Goal: Task Accomplishment & Management: Complete application form

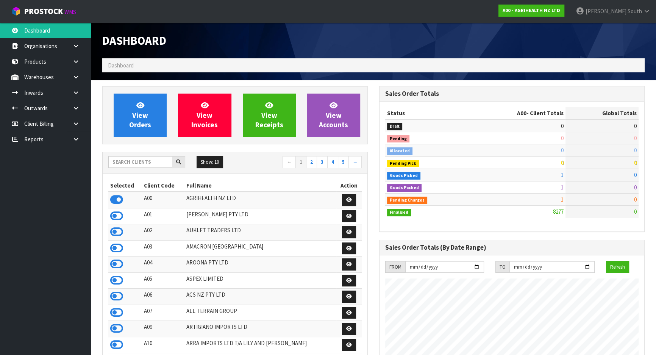
scroll to position [573, 277]
click at [151, 159] on input "text" at bounding box center [140, 162] width 64 height 12
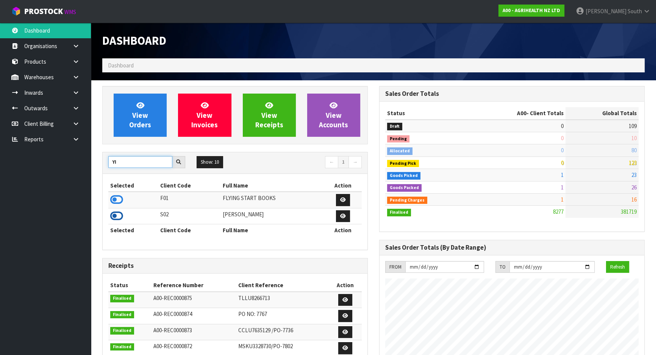
type input "YI"
click at [113, 214] on icon at bounding box center [116, 215] width 13 height 11
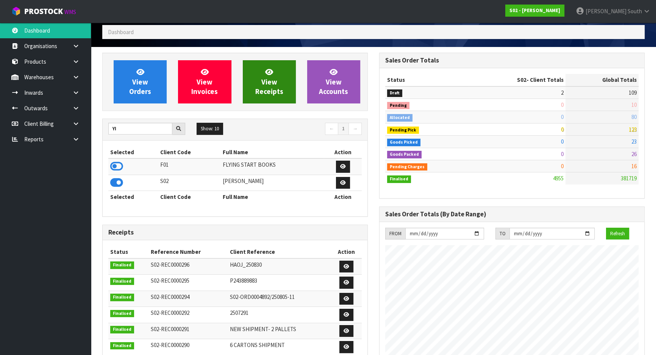
scroll to position [0, 0]
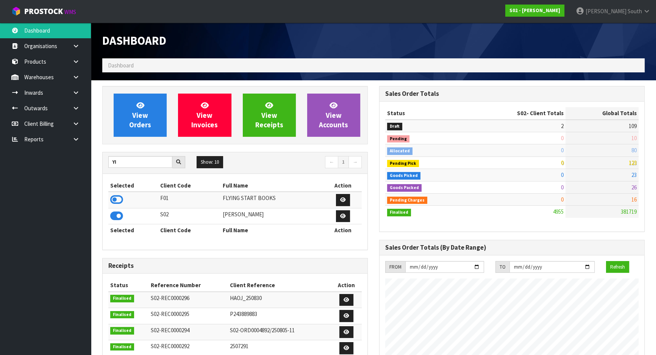
click at [218, 258] on div "Receipts Status Reference Number Client Reference Action Finalised S02-REC00002…" at bounding box center [235, 362] width 266 height 208
click at [79, 94] on icon at bounding box center [75, 93] width 7 height 6
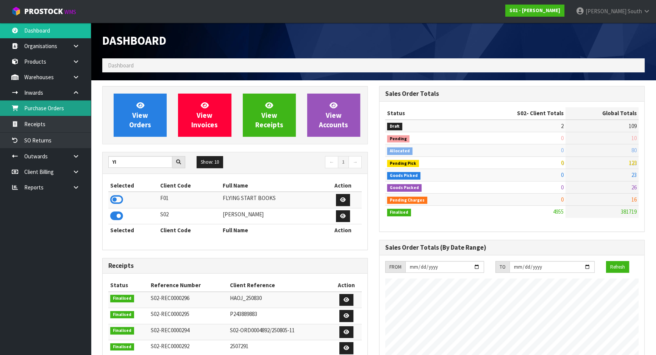
click at [54, 112] on link "Purchase Orders" at bounding box center [45, 108] width 91 height 16
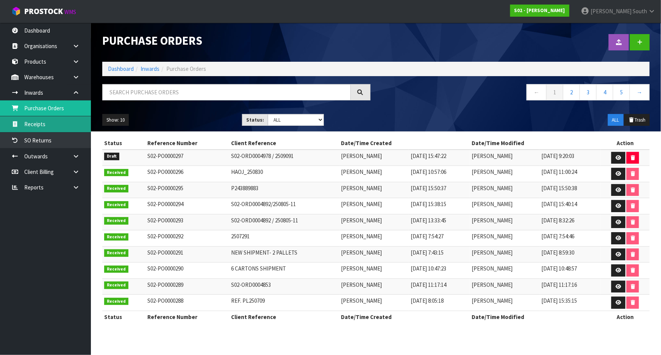
click at [68, 126] on link "Receipts" at bounding box center [45, 124] width 91 height 16
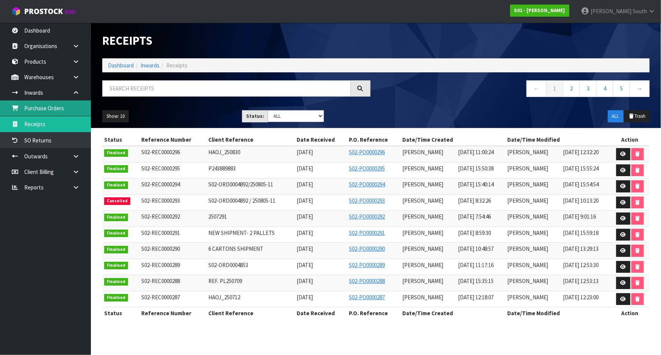
click at [59, 113] on link "Purchase Orders" at bounding box center [45, 108] width 91 height 16
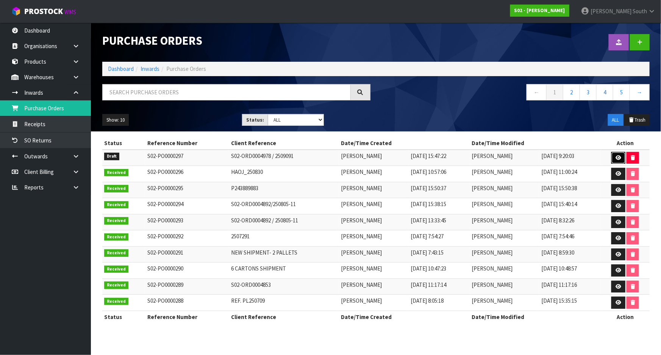
click at [615, 158] on link at bounding box center [618, 158] width 14 height 12
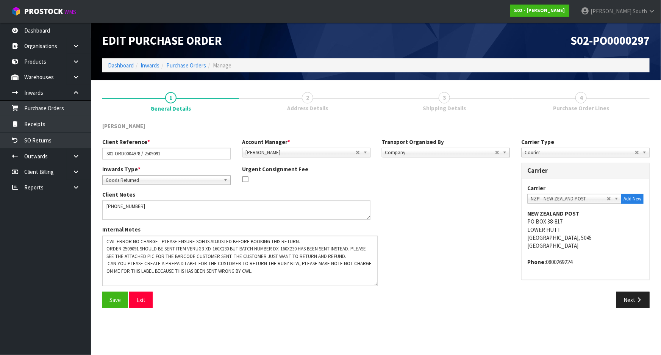
drag, startPoint x: 369, startPoint y: 254, endPoint x: 377, endPoint y: 285, distance: 31.9
click at [377, 285] on textarea at bounding box center [239, 261] width 275 height 50
click at [340, 311] on div "Save Exit Next" at bounding box center [376, 303] width 559 height 22
click at [262, 296] on div "Save Exit" at bounding box center [237, 300] width 280 height 16
click at [141, 299] on button "Exit" at bounding box center [140, 300] width 23 height 16
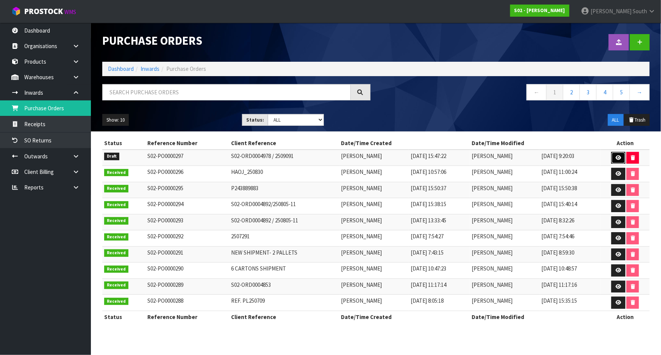
click at [614, 156] on link at bounding box center [618, 158] width 14 height 12
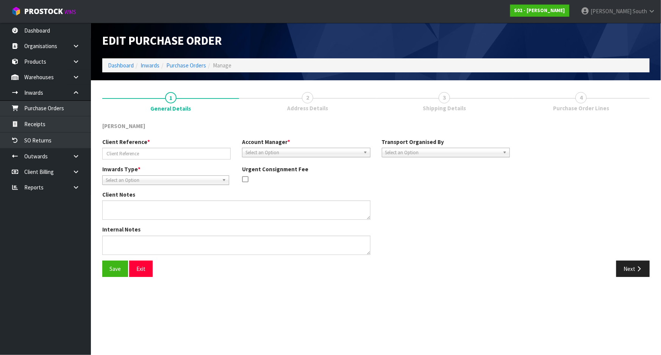
type input "S02-ORD0004978 / 2509091"
type textarea "[PHONE_NUMBER]"
type textarea "CWL ERROR NO CHARGE - PLEASE ENSURE SOH IS ADJUSTED BEFORE BOOKING THIS RETURN.…"
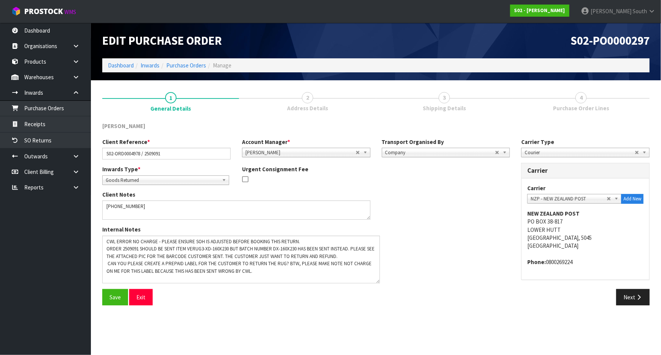
drag, startPoint x: 369, startPoint y: 253, endPoint x: 378, endPoint y: 281, distance: 30.1
click at [378, 281] on textarea at bounding box center [241, 260] width 278 height 48
drag, startPoint x: 185, startPoint y: 128, endPoint x: 177, endPoint y: 121, distance: 10.8
click at [185, 128] on div "[PERSON_NAME]" at bounding box center [167, 127] width 140 height 10
drag, startPoint x: 577, startPoint y: 42, endPoint x: 661, endPoint y: 41, distance: 83.7
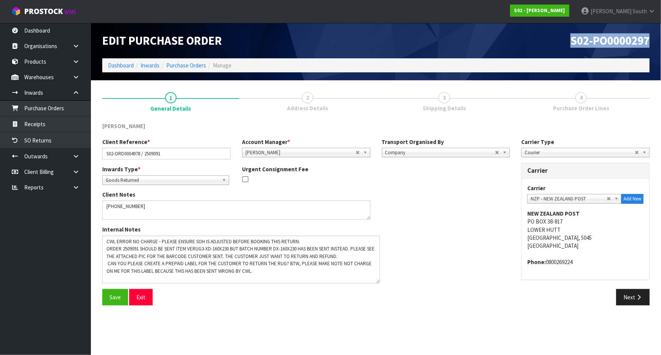
click at [661, 41] on header "Edit Purchase Order S02-PO0000297 Dashboard Inwards Purchase Orders Manage" at bounding box center [376, 52] width 570 height 58
copy span "S02-PO0000297"
click at [436, 232] on div "Internal Notes" at bounding box center [306, 256] width 419 height 63
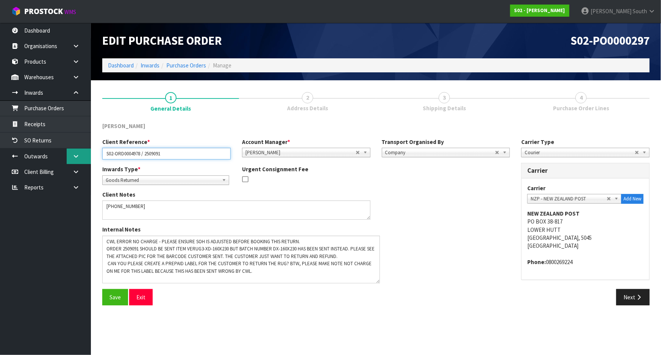
drag, startPoint x: 142, startPoint y: 153, endPoint x: 83, endPoint y: 152, distance: 58.7
click at [83, 152] on body "Toggle navigation ProStock WMS S02 - [PERSON_NAME] South Logout Dashboard Organ…" at bounding box center [330, 177] width 661 height 355
click at [402, 226] on div "Internal Notes" at bounding box center [306, 256] width 419 height 63
click at [193, 179] on span "Goods Returned" at bounding box center [162, 180] width 113 height 9
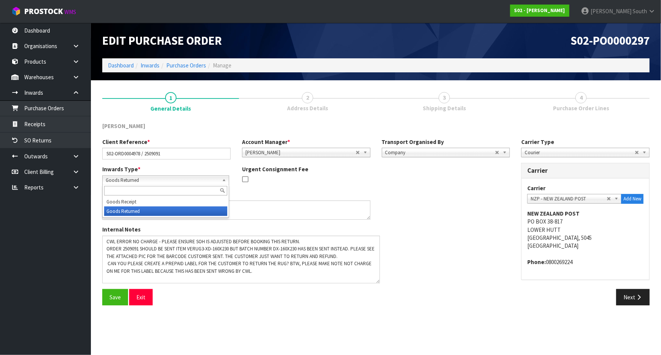
click at [193, 179] on span "Goods Returned" at bounding box center [162, 180] width 113 height 9
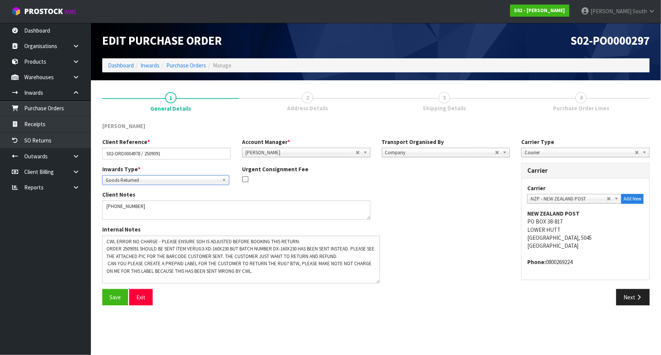
click at [365, 193] on div "Client Notes" at bounding box center [236, 205] width 268 height 29
click at [633, 297] on button "Next" at bounding box center [632, 297] width 33 height 16
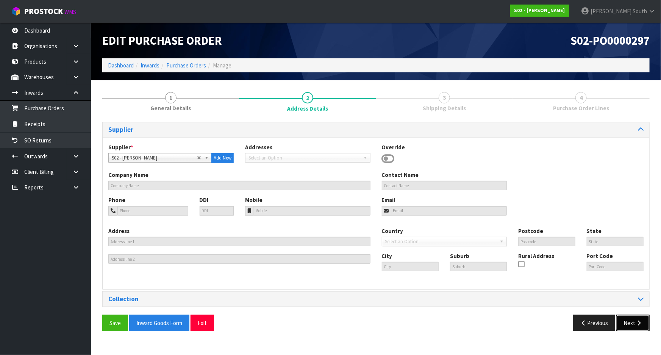
click at [636, 328] on button "Next" at bounding box center [632, 323] width 33 height 16
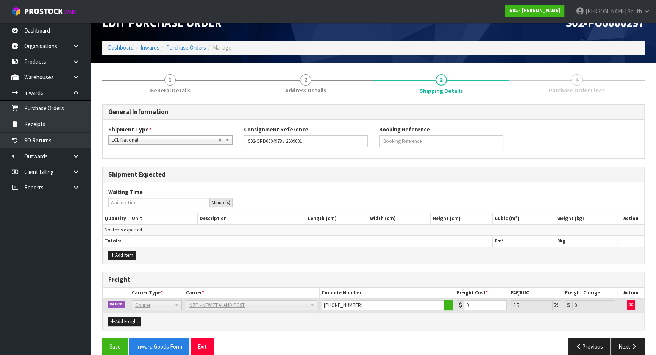
scroll to position [27, 0]
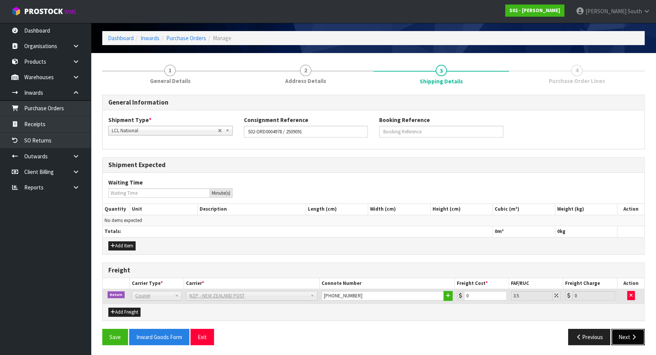
click at [621, 335] on button "Next" at bounding box center [627, 337] width 33 height 16
click at [474, 292] on input "0" at bounding box center [485, 295] width 42 height 9
click at [633, 332] on button "Next" at bounding box center [627, 337] width 33 height 16
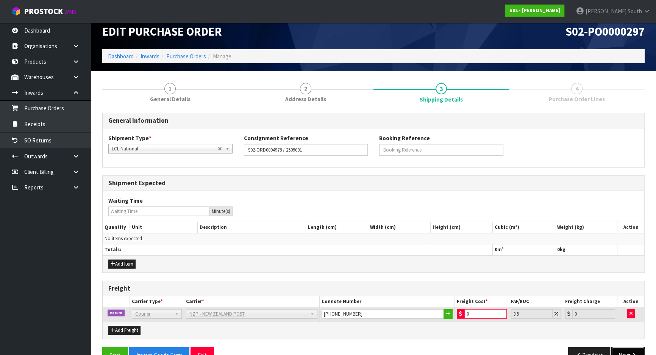
scroll to position [0, 0]
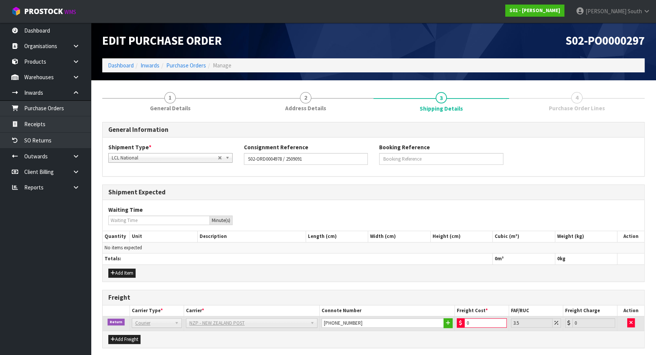
click at [570, 94] on link "4 Purchase Order Lines" at bounding box center [577, 101] width 136 height 30
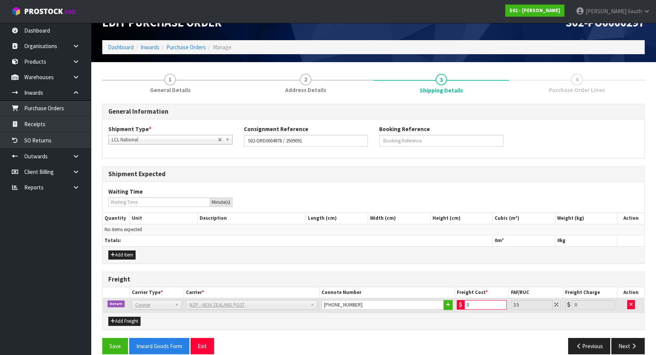
scroll to position [27, 0]
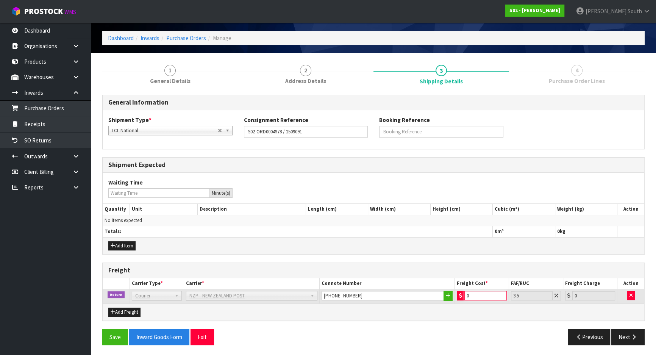
click at [474, 291] on input "0" at bounding box center [485, 295] width 42 height 9
type input "0.1"
click at [501, 292] on input "0.1" at bounding box center [485, 295] width 42 height 9
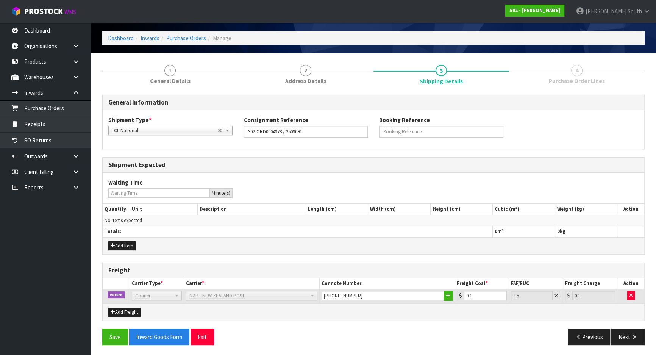
click at [506, 312] on div "Add Freight" at bounding box center [374, 311] width 542 height 17
click at [627, 333] on button "Next" at bounding box center [627, 337] width 33 height 16
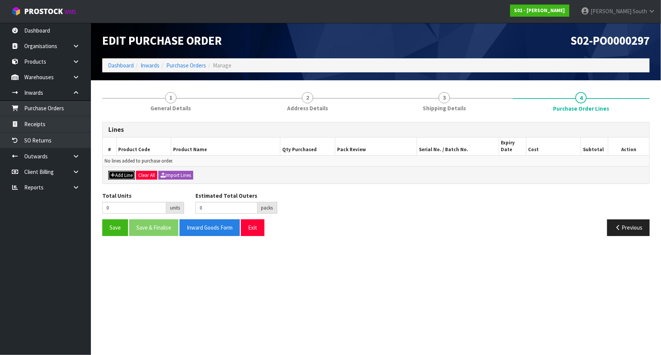
click at [129, 176] on button "Add Line" at bounding box center [121, 175] width 27 height 9
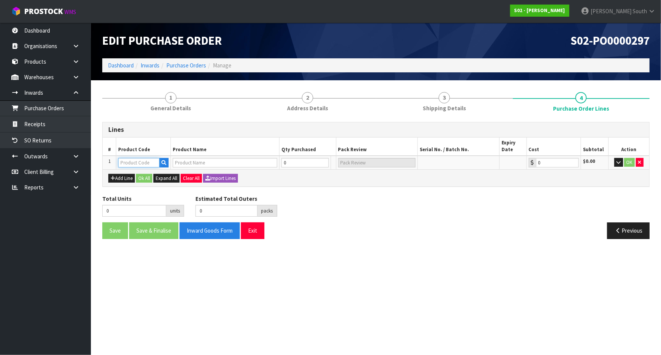
click at [123, 163] on input "text" at bounding box center [138, 162] width 41 height 9
type input "B"
type input "VE"
click at [193, 66] on link "Purchase Orders" at bounding box center [186, 65] width 40 height 7
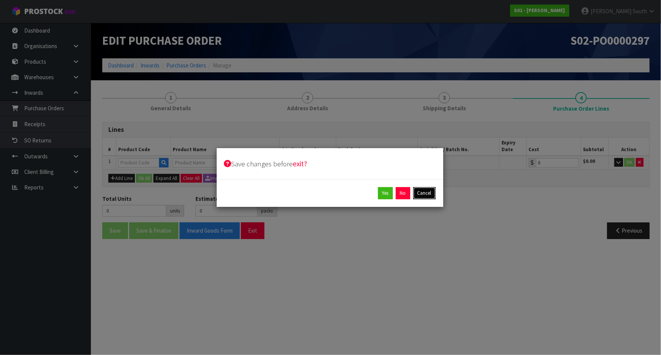
click at [425, 194] on button "Cancel" at bounding box center [424, 193] width 22 height 12
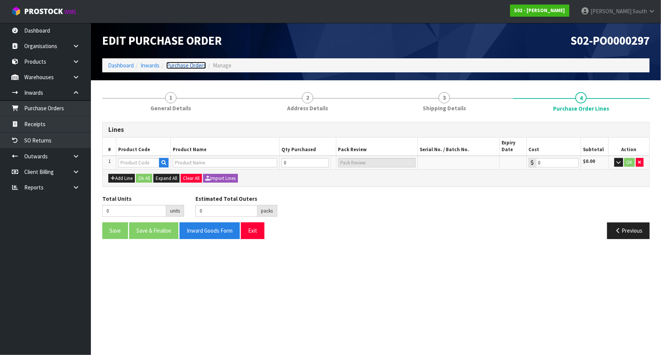
click at [196, 64] on link "Purchase Orders" at bounding box center [186, 65] width 40 height 7
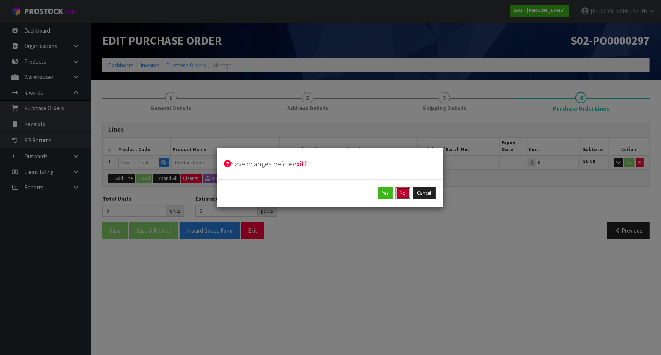
click at [402, 188] on button "No" at bounding box center [403, 193] width 14 height 12
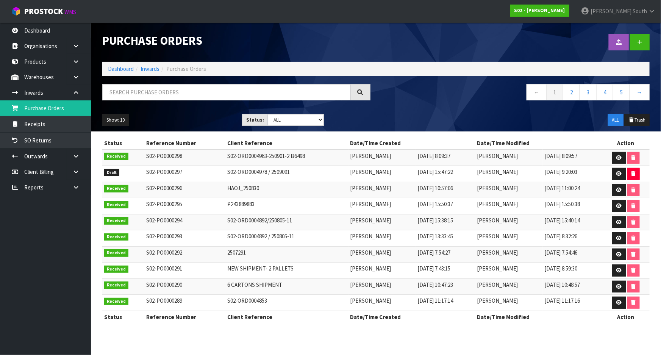
click at [445, 104] on div "← 1 2 3 4 5 →" at bounding box center [516, 96] width 280 height 24
click at [547, 6] on link "S02 - [PERSON_NAME]" at bounding box center [539, 11] width 59 height 12
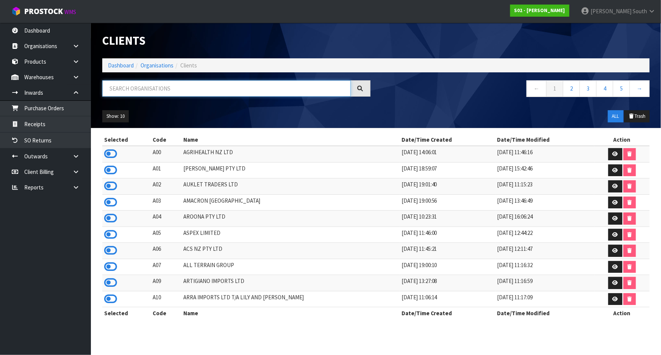
click at [164, 90] on input "text" at bounding box center [226, 88] width 249 height 16
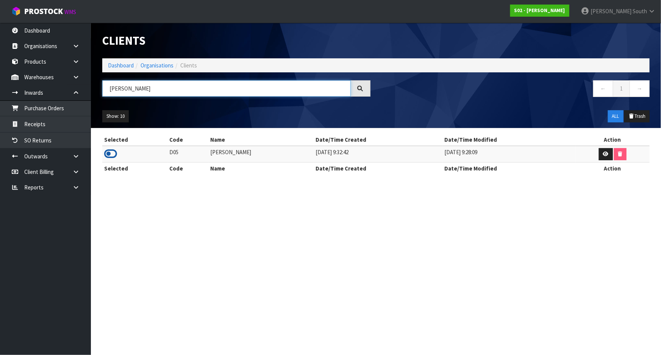
type input "[PERSON_NAME]"
click at [113, 157] on icon at bounding box center [110, 153] width 13 height 11
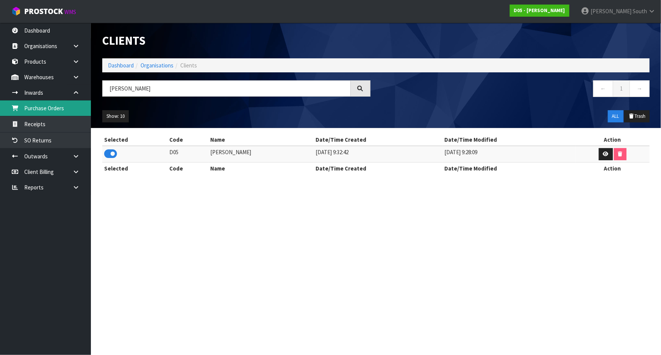
click at [72, 112] on link "Purchase Orders" at bounding box center [45, 108] width 91 height 16
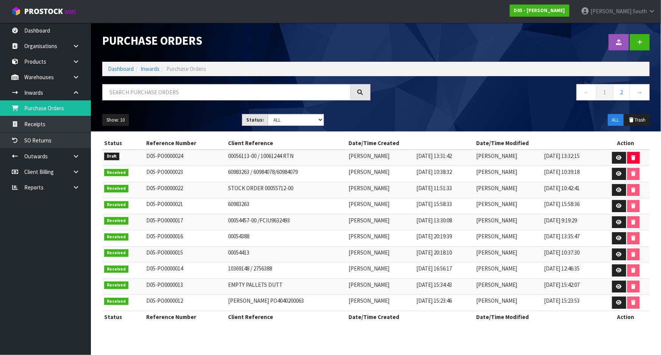
click at [204, 158] on td "D05-PO0000024" at bounding box center [185, 158] width 81 height 16
drag, startPoint x: 211, startPoint y: 102, endPoint x: 212, endPoint y: 98, distance: 3.9
click at [211, 102] on div at bounding box center [237, 95] width 280 height 22
click at [217, 89] on input "text" at bounding box center [226, 92] width 249 height 16
click at [615, 160] on link at bounding box center [619, 158] width 14 height 12
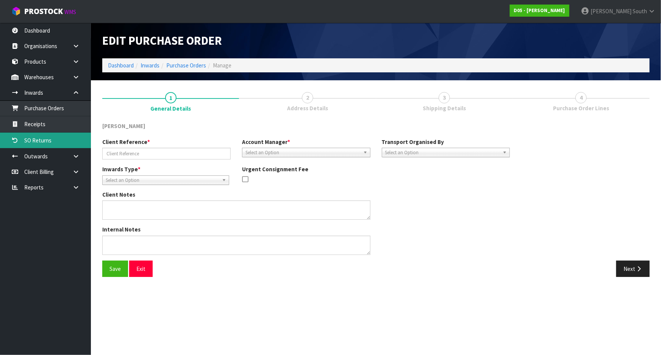
type input "00056113-00 / 10061244 RTN"
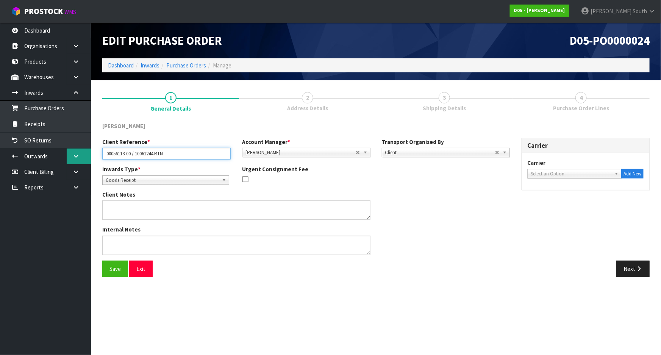
drag, startPoint x: 134, startPoint y: 153, endPoint x: 74, endPoint y: 154, distance: 59.9
click at [74, 154] on body "Toggle navigation ProStock WMS D05 - DUTT - [PERSON_NAME] South Logout Dashboar…" at bounding box center [330, 177] width 661 height 355
click at [413, 194] on div "Client Notes" at bounding box center [306, 208] width 419 height 35
click at [549, 175] on span "Select an Option" at bounding box center [571, 173] width 81 height 9
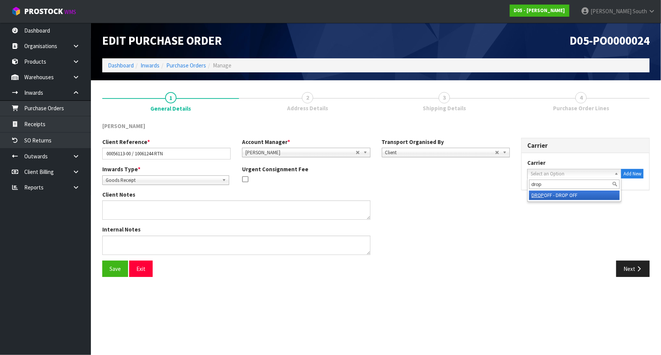
type input "drop"
click at [548, 194] on li "DROP OFF - DROP OFF" at bounding box center [574, 195] width 91 height 9
click at [504, 224] on div "Client Notes" at bounding box center [306, 208] width 419 height 35
click at [500, 250] on div "Internal Notes" at bounding box center [306, 242] width 419 height 35
click at [628, 272] on button "Next" at bounding box center [632, 269] width 33 height 16
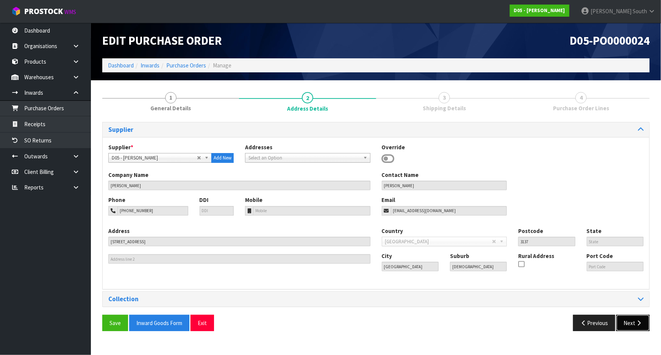
click at [633, 324] on button "Next" at bounding box center [632, 323] width 33 height 16
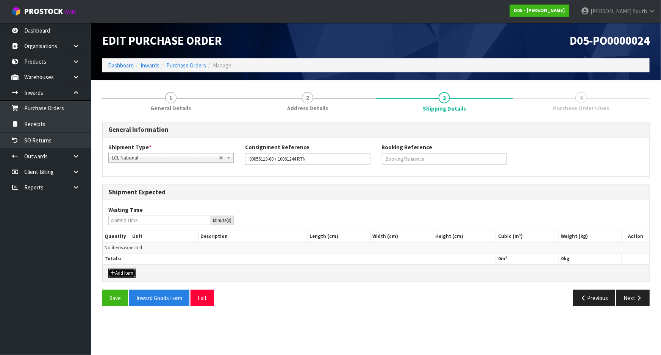
click at [125, 269] on button "Add Item" at bounding box center [121, 273] width 27 height 9
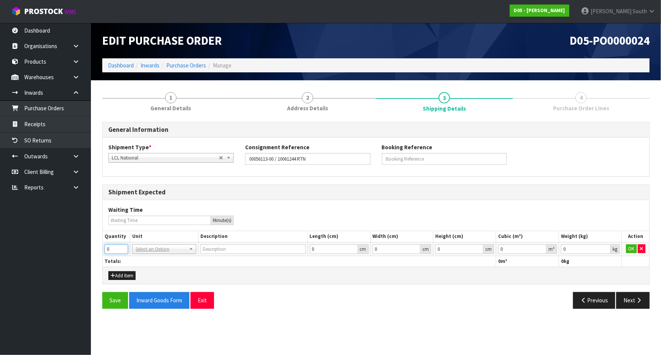
click at [117, 245] on input "0" at bounding box center [116, 248] width 23 height 9
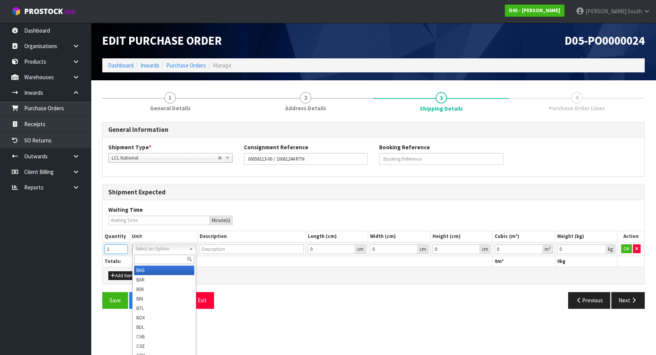
type input "1"
click at [165, 261] on input "text" at bounding box center [164, 259] width 61 height 9
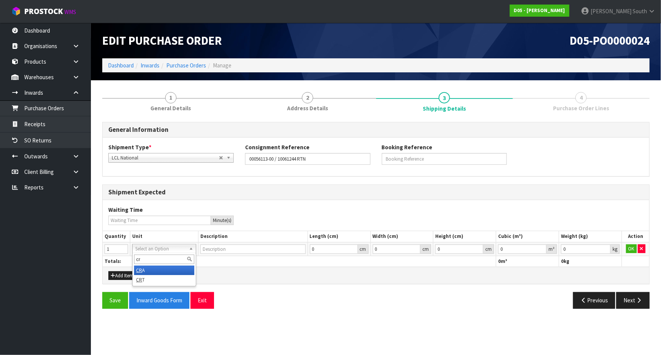
type input "cr"
type input "CRADLE"
click at [224, 265] on th "Totals:" at bounding box center [300, 261] width 394 height 11
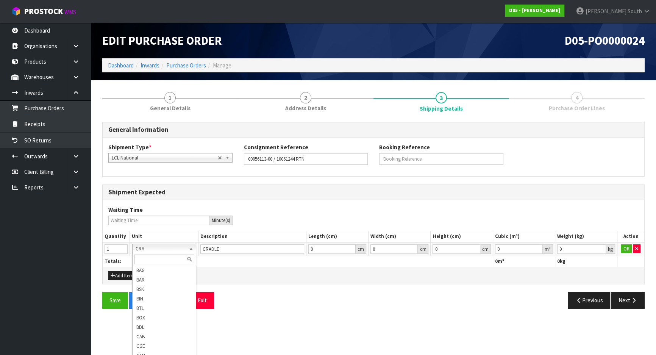
click at [145, 258] on input "text" at bounding box center [164, 259] width 61 height 9
click at [252, 278] on div "Add Item" at bounding box center [374, 275] width 542 height 17
click at [177, 258] on input "text" at bounding box center [164, 259] width 61 height 9
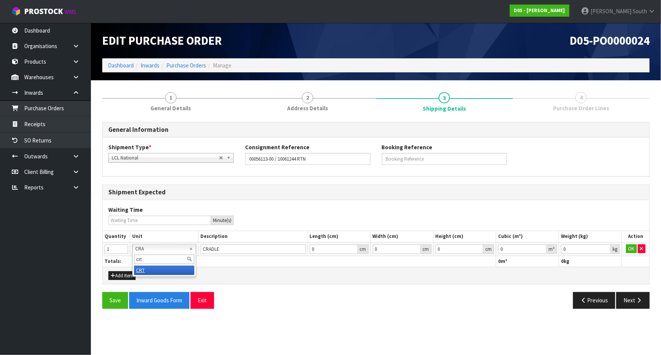
type input "crt"
type input "CRATE"
click at [250, 269] on div "Add Item" at bounding box center [376, 275] width 547 height 17
type input "0.001"
click at [606, 246] on input "0.001" at bounding box center [586, 248] width 50 height 9
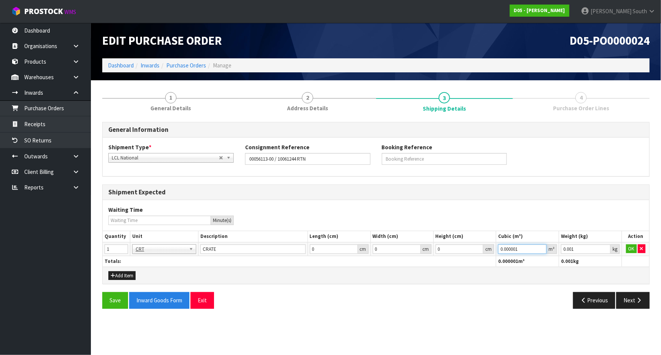
type input "0.000001"
click at [543, 248] on input "0.000001" at bounding box center [522, 248] width 48 height 9
click at [635, 247] on button "OK" at bounding box center [631, 248] width 11 height 9
click at [631, 293] on button "Next" at bounding box center [632, 300] width 33 height 16
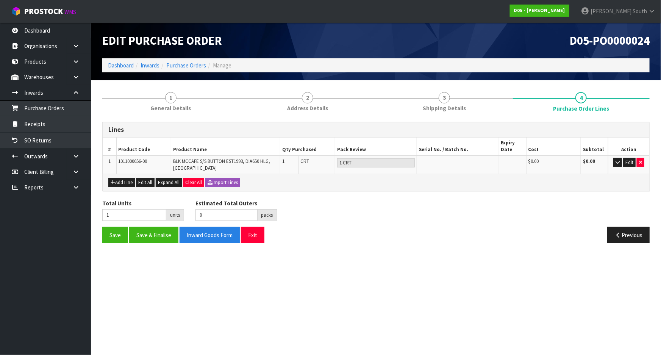
click at [353, 212] on div "Total Units 1 units Estimated Total Outers 0 packs Estimated Total Pallets 0 pa…" at bounding box center [376, 213] width 559 height 28
drag, startPoint x: 339, startPoint y: 197, endPoint x: 318, endPoint y: 191, distance: 21.1
click at [339, 199] on div "Total Units 1 units Estimated Total Outers 0 packs Estimated Total Pallets 0 pa…" at bounding box center [376, 213] width 559 height 28
click at [336, 219] on div "Total Units 1 units Estimated Total Outers 0 packs Estimated Total Pallets 0 pa…" at bounding box center [376, 213] width 559 height 28
drag, startPoint x: 332, startPoint y: 251, endPoint x: 339, endPoint y: 247, distance: 8.1
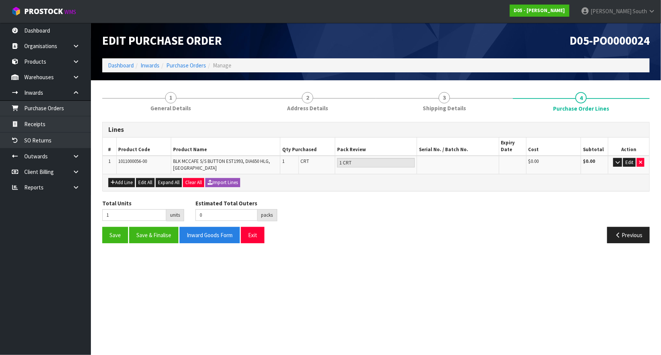
click at [332, 251] on section "Edit Purchase Order D05-PO0000024 Dashboard Inwards Purchase Orders Manage 1 Ge…" at bounding box center [330, 177] width 661 height 355
click at [154, 228] on button "Save & Finalise" at bounding box center [153, 235] width 49 height 16
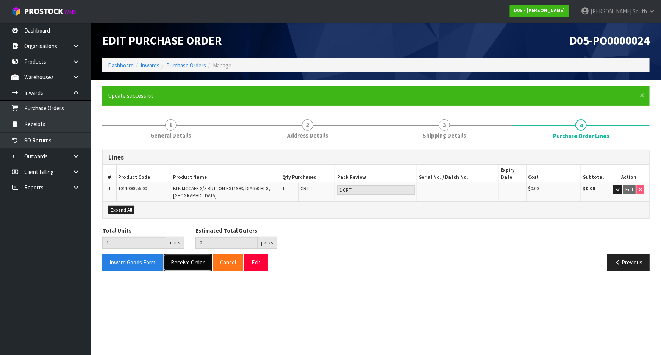
click at [177, 258] on button "Receive Order" at bounding box center [188, 262] width 48 height 16
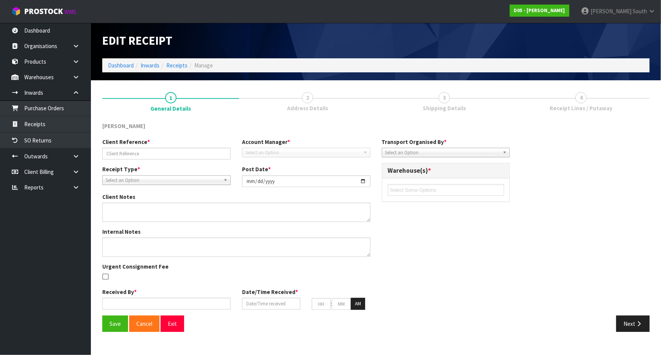
type input "00056113-00 / 10061244 RTN"
type input "[DATE]"
type input "[PERSON_NAME] South"
type input "[DATE]"
type input "08"
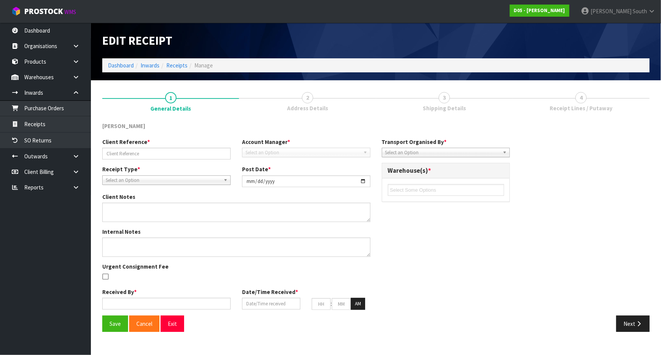
type input "13"
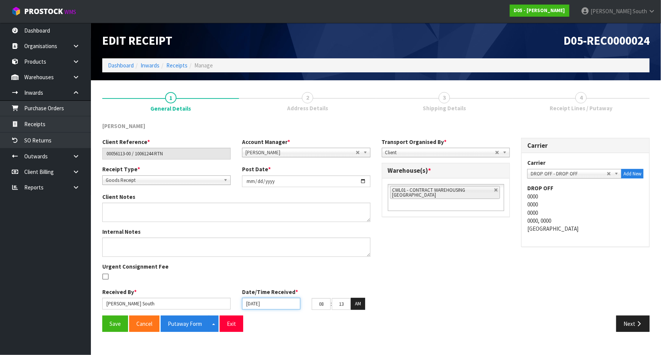
click at [252, 302] on input "[DATE]" at bounding box center [271, 304] width 58 height 12
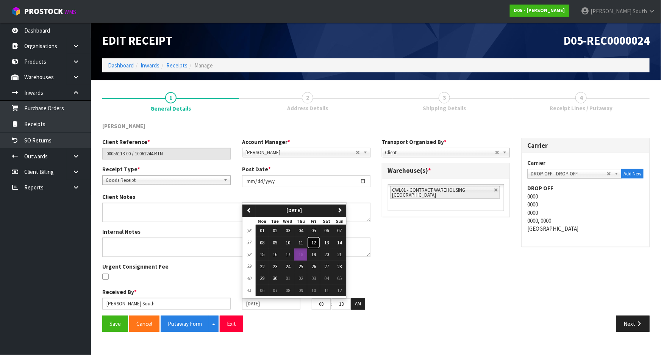
click at [312, 241] on span "12" at bounding box center [313, 242] width 5 height 6
type input "[DATE]"
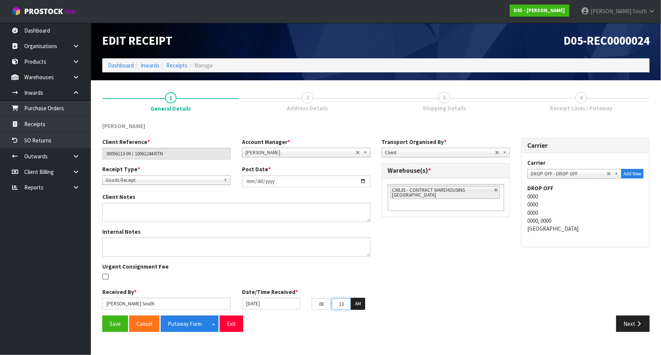
drag, startPoint x: 347, startPoint y: 301, endPoint x: 313, endPoint y: 301, distance: 33.3
click at [313, 301] on tr "08 : 13 : 34 AM" at bounding box center [338, 304] width 53 height 12
drag, startPoint x: 324, startPoint y: 304, endPoint x: 296, endPoint y: 304, distance: 27.7
click at [296, 304] on div "[DATE] 08 : 13 : 34 AM" at bounding box center [306, 304] width 140 height 12
type input "12"
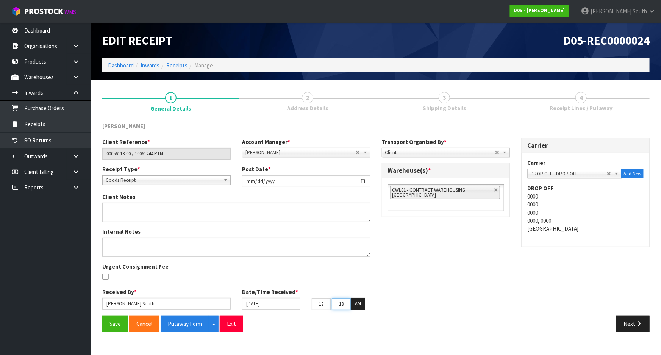
drag, startPoint x: 349, startPoint y: 304, endPoint x: 305, endPoint y: 308, distance: 44.5
click at [305, 307] on div "[DATE] 12 : 13 : 34 AM" at bounding box center [306, 304] width 140 height 12
type input "00"
click at [361, 309] on div "Received By * [PERSON_NAME] Date/Time Received * [DATE] 12 : 00 : 34 AM" at bounding box center [237, 302] width 280 height 28
click at [360, 308] on button "AM" at bounding box center [358, 304] width 14 height 12
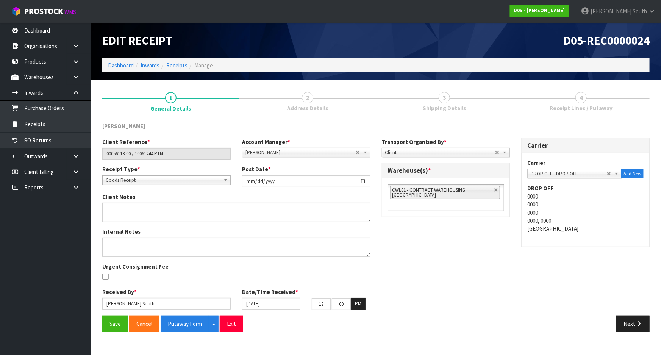
click at [380, 300] on div "Client Reference * 00056113-00 / 10061244 RTN Account Manager * [PERSON_NAME] […" at bounding box center [376, 227] width 559 height 178
drag, startPoint x: 142, startPoint y: 305, endPoint x: 63, endPoint y: 302, distance: 79.6
click at [63, 302] on body "Toggle navigation ProStock WMS D05 - DUTT - [PERSON_NAME] South Logout Dashboar…" at bounding box center [330, 177] width 661 height 355
type input "[PERSON_NAME]"
click at [120, 317] on button "Save" at bounding box center [115, 324] width 26 height 16
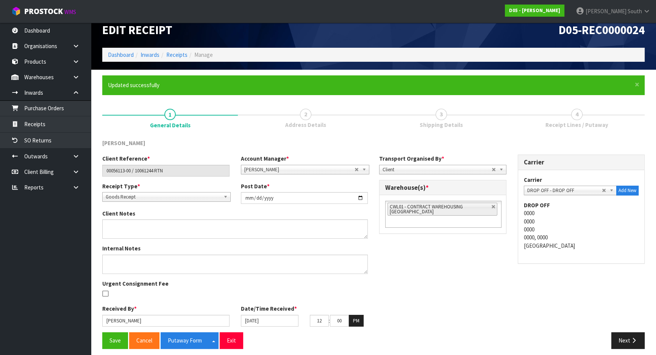
scroll to position [15, 0]
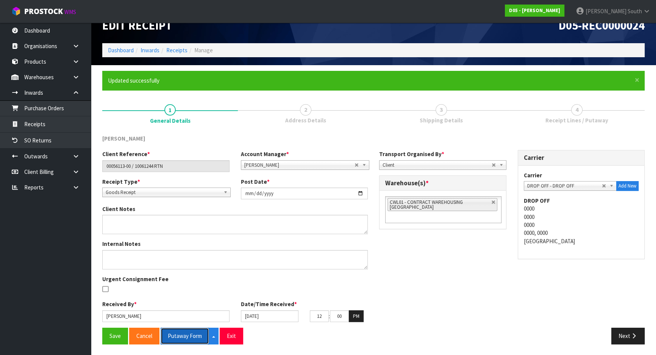
click at [185, 334] on button "Putaway Form" at bounding box center [185, 336] width 48 height 16
drag, startPoint x: 444, startPoint y: 286, endPoint x: 566, endPoint y: 311, distance: 124.6
click at [444, 286] on div "Client Reference * 00056113-00 / 10061244 RTN Account Manager * [PERSON_NAME] […" at bounding box center [374, 239] width 554 height 178
click at [638, 339] on button "Next" at bounding box center [627, 336] width 33 height 16
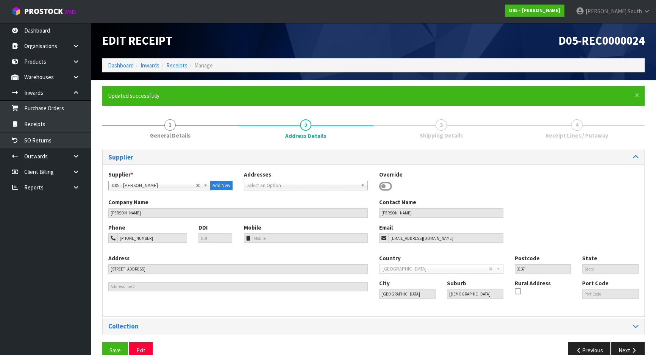
scroll to position [15, 0]
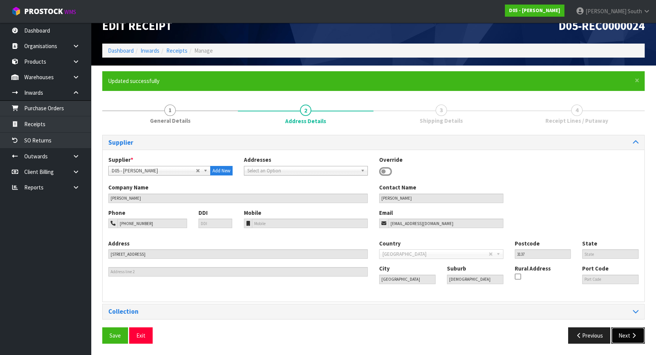
click at [621, 334] on button "Next" at bounding box center [627, 335] width 33 height 16
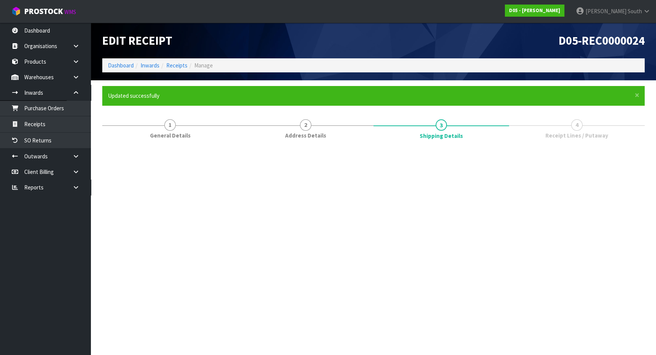
scroll to position [0, 0]
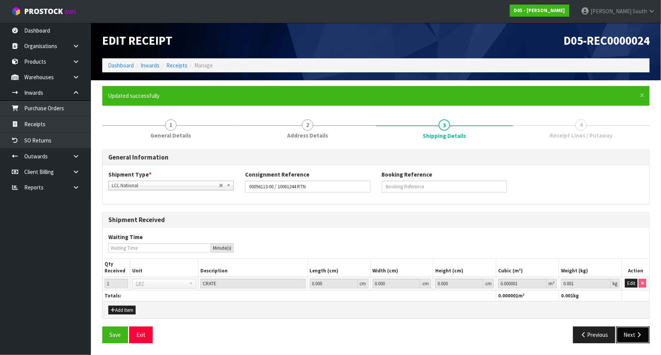
click at [634, 331] on button "Next" at bounding box center [632, 335] width 33 height 16
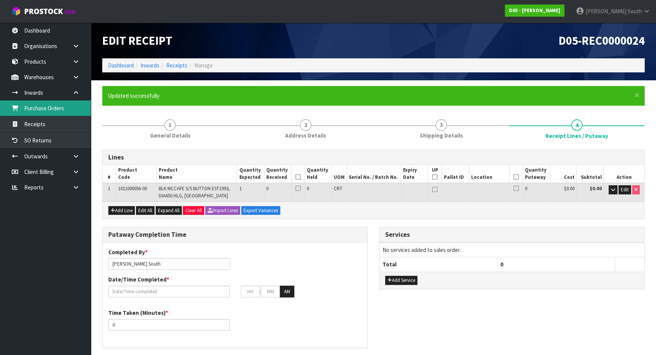
click at [49, 114] on link "Purchase Orders" at bounding box center [45, 108] width 91 height 16
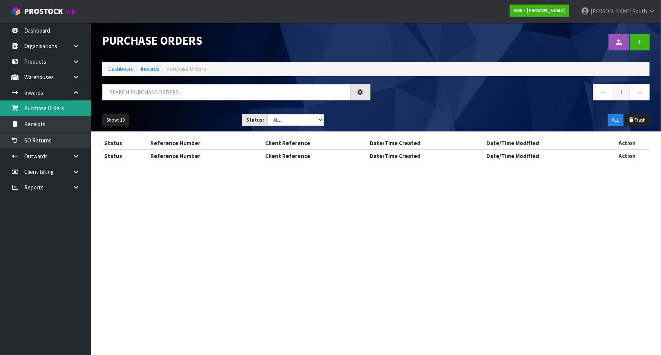
click at [41, 122] on div "Purchase Orders Import Purchase Orders Drop file here to import csv template Da…" at bounding box center [330, 87] width 661 height 175
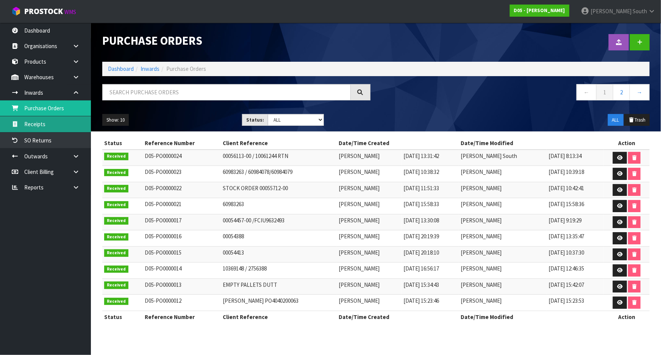
click at [40, 122] on link "Receipts" at bounding box center [45, 124] width 91 height 16
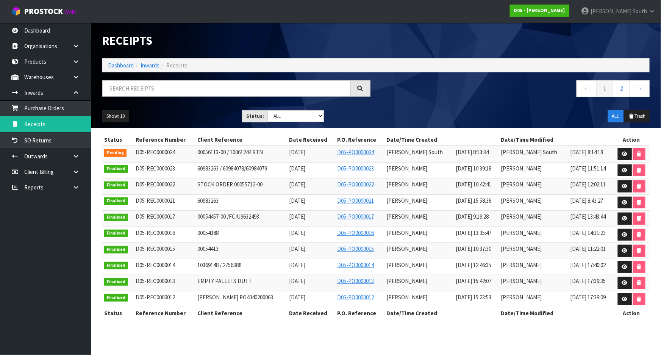
click at [457, 39] on div "Receipts" at bounding box center [376, 41] width 559 height 36
click at [61, 125] on link "Receipts" at bounding box center [45, 124] width 91 height 16
click at [52, 112] on link "Purchase Orders" at bounding box center [45, 108] width 91 height 16
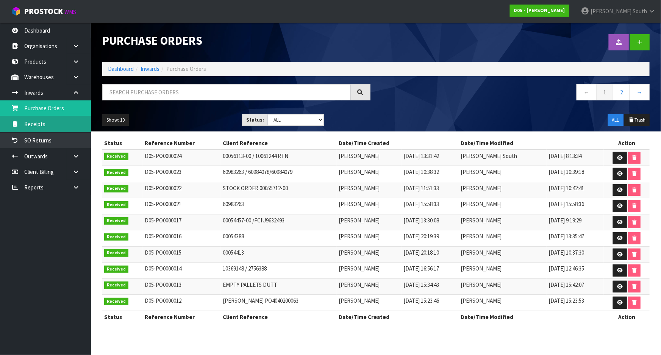
click at [53, 122] on link "Receipts" at bounding box center [45, 124] width 91 height 16
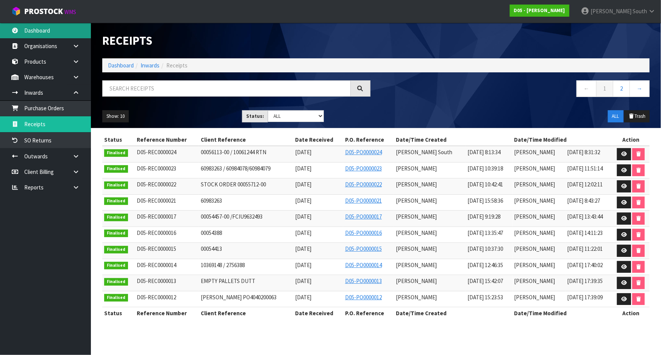
click at [60, 34] on link "Dashboard" at bounding box center [45, 31] width 91 height 16
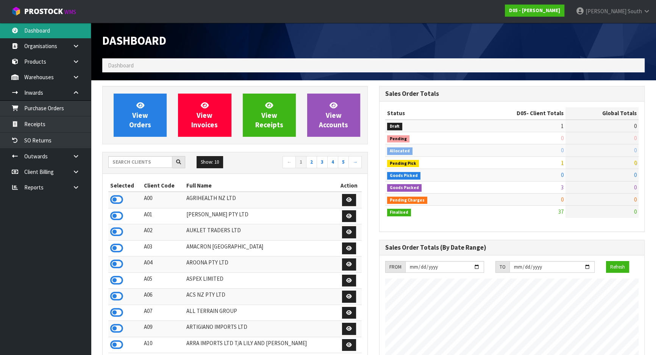
scroll to position [564, 277]
click at [128, 161] on input "text" at bounding box center [140, 162] width 64 height 12
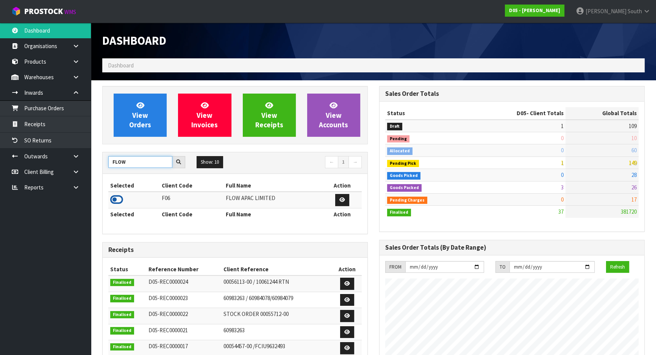
type input "FLOW"
click at [111, 201] on icon at bounding box center [116, 199] width 13 height 11
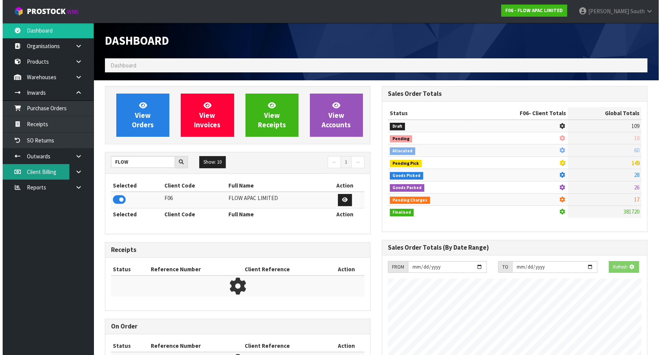
scroll to position [378362, 378547]
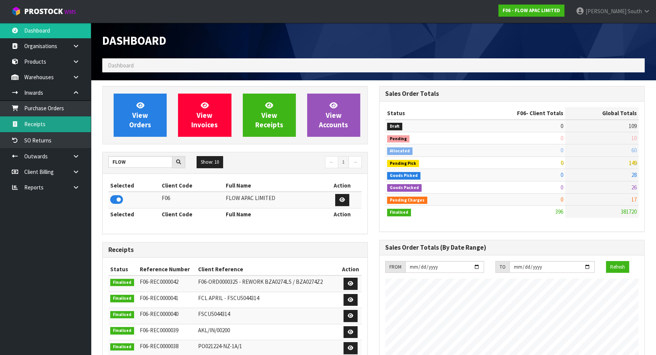
click at [34, 119] on link "Receipts" at bounding box center [45, 124] width 91 height 16
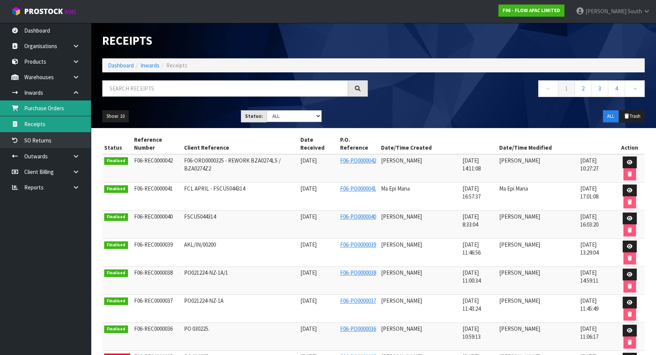
click at [41, 111] on link "Purchase Orders" at bounding box center [45, 108] width 91 height 16
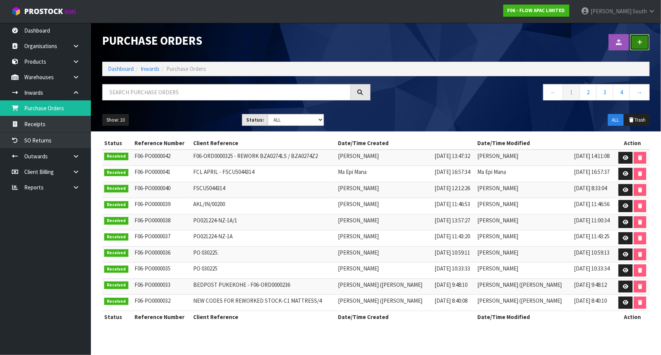
click at [632, 46] on link at bounding box center [640, 42] width 20 height 16
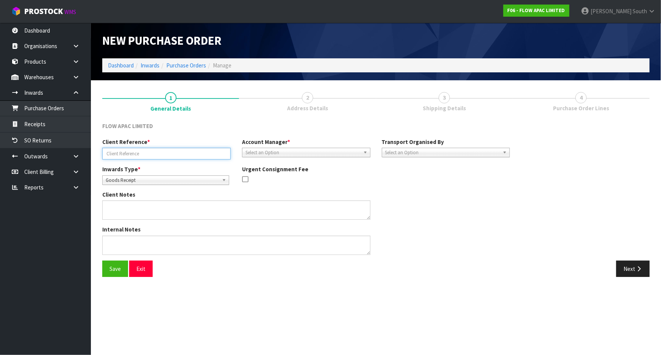
click at [136, 148] on input "text" at bounding box center [166, 154] width 128 height 12
click at [239, 120] on div "FLOW APAC LIMITED Client Reference * Account Manager * [PERSON_NAME] [PERSON_NA…" at bounding box center [375, 199] width 547 height 166
click at [171, 148] on input "text" at bounding box center [166, 154] width 128 height 12
paste input "MARKETING BANNERS"
type input "MARKETING BANNERS"
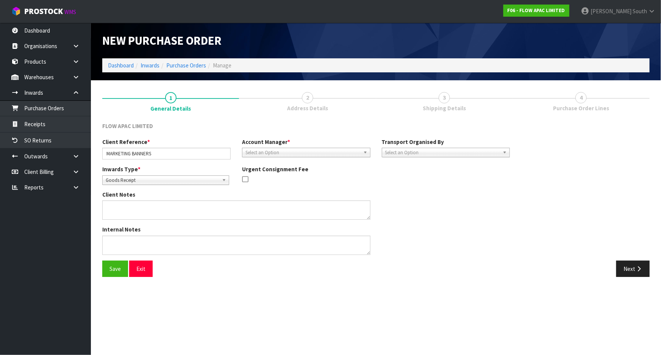
drag, startPoint x: 352, startPoint y: 195, endPoint x: 363, endPoint y: 190, distance: 12.4
click at [352, 195] on div "Client Notes" at bounding box center [236, 205] width 268 height 29
click at [325, 159] on div "Client Reference * MARKETING BANNERS Account Manager * [PERSON_NAME] [PERSON_NA…" at bounding box center [306, 151] width 419 height 27
click at [326, 155] on span "Select an Option" at bounding box center [302, 152] width 115 height 9
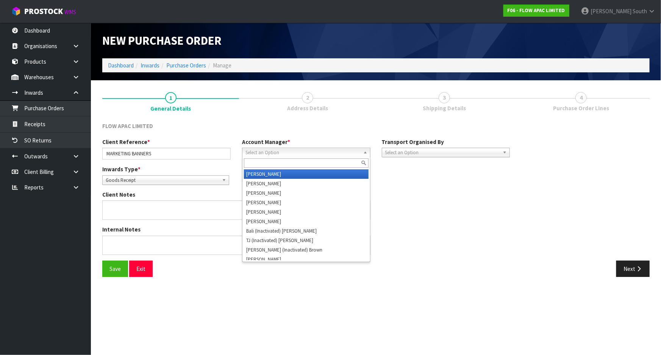
click at [326, 155] on span "Select an Option" at bounding box center [302, 152] width 115 height 9
click at [303, 154] on span "Select an Option" at bounding box center [302, 152] width 115 height 9
type input "d"
click at [292, 171] on li "D [PERSON_NAME]" at bounding box center [306, 173] width 125 height 9
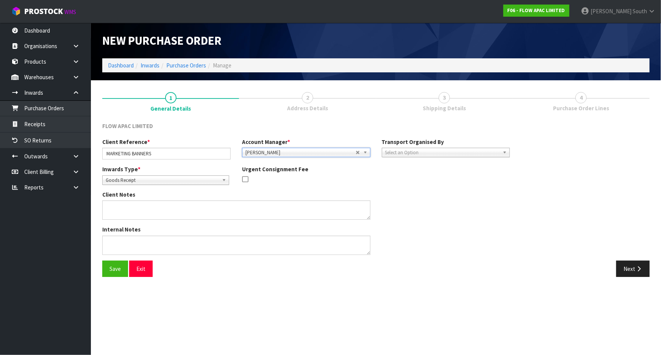
click at [321, 133] on div "FLOW APAC LIMITED" at bounding box center [376, 130] width 559 height 16
click at [421, 194] on div "Client Notes" at bounding box center [306, 208] width 419 height 35
click at [455, 185] on div "Inwards Type * Goods Receipt Goods Returned Goods Receipt Urgent Consignment Fee" at bounding box center [306, 177] width 419 height 25
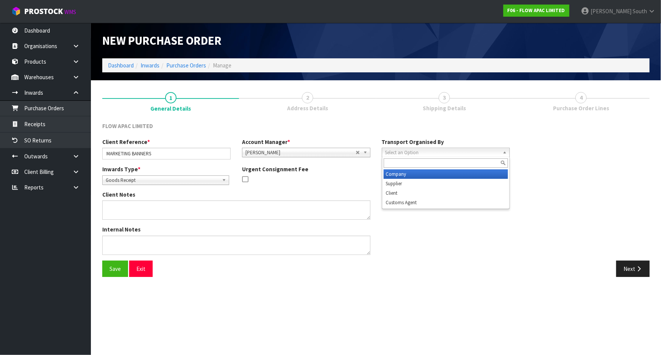
click at [432, 157] on div "Select an Option Company Supplier Client Customs Agent" at bounding box center [446, 152] width 128 height 9
click at [434, 154] on span "Select an Option" at bounding box center [442, 152] width 115 height 9
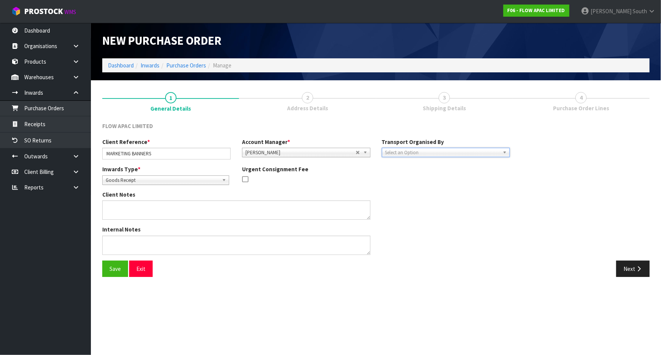
click at [438, 186] on div "Inwards Type * Goods Receipt Goods Returned Goods Receipt Urgent Consignment Fee" at bounding box center [306, 177] width 419 height 25
click at [461, 155] on span "Select an Option" at bounding box center [442, 152] width 115 height 9
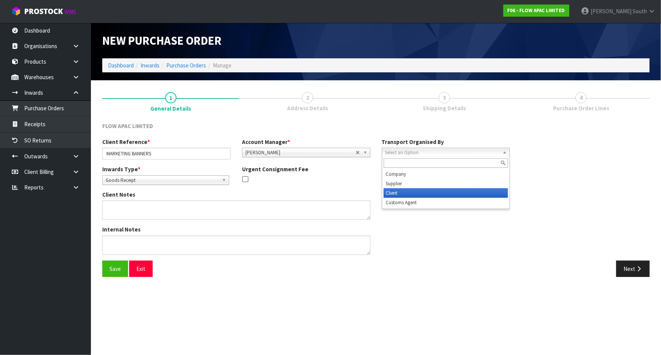
click at [406, 195] on li "Client" at bounding box center [446, 192] width 125 height 9
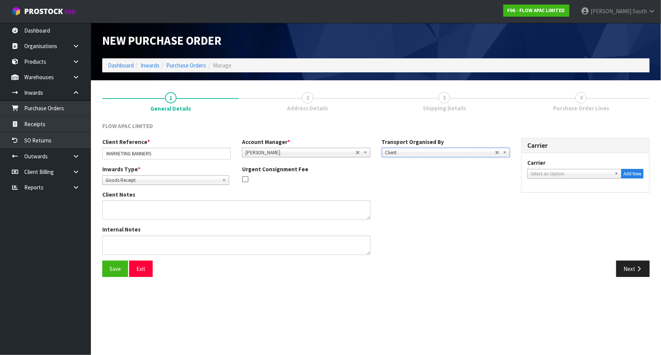
click at [553, 171] on span "Select an Option" at bounding box center [571, 173] width 81 height 9
type input "dr"
click at [555, 192] on li "DR OP OFF - DROP OFF" at bounding box center [574, 195] width 91 height 9
click at [441, 219] on div "Client Notes" at bounding box center [306, 208] width 419 height 35
drag, startPoint x: 628, startPoint y: 270, endPoint x: 618, endPoint y: 266, distance: 10.2
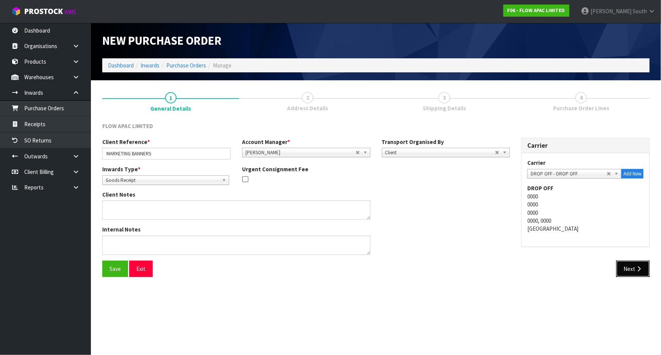
click at [628, 270] on button "Next" at bounding box center [632, 269] width 33 height 16
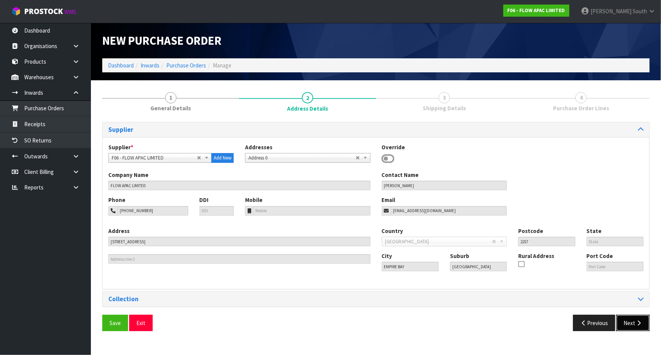
click at [625, 326] on button "Next" at bounding box center [632, 323] width 33 height 16
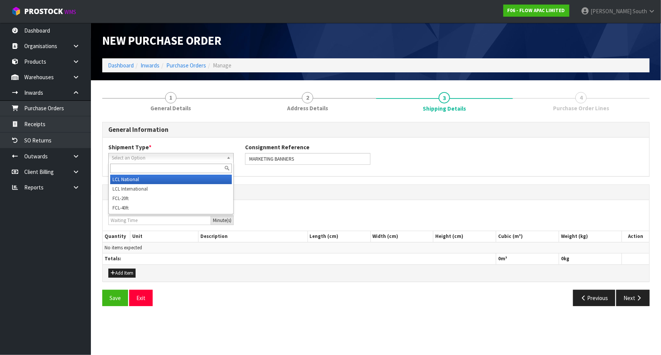
click at [153, 155] on span "Select an Option" at bounding box center [168, 157] width 112 height 9
click at [161, 181] on li "LCL National" at bounding box center [171, 179] width 122 height 9
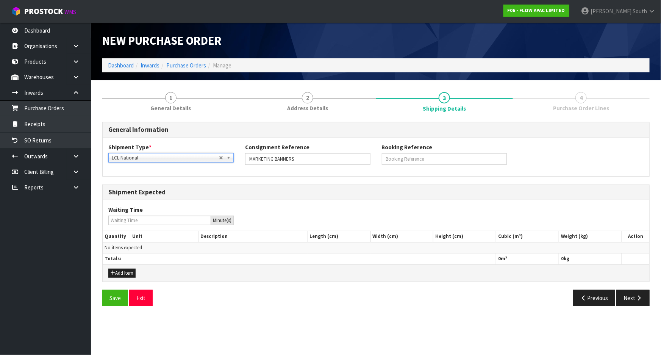
click at [289, 181] on div "General Information Shipment Type * LCL National LCL International FCL-20ft FCL…" at bounding box center [375, 217] width 547 height 190
click at [300, 193] on h3 "Shipment Expected" at bounding box center [375, 192] width 535 height 7
click at [125, 273] on button "Add Item" at bounding box center [121, 273] width 27 height 9
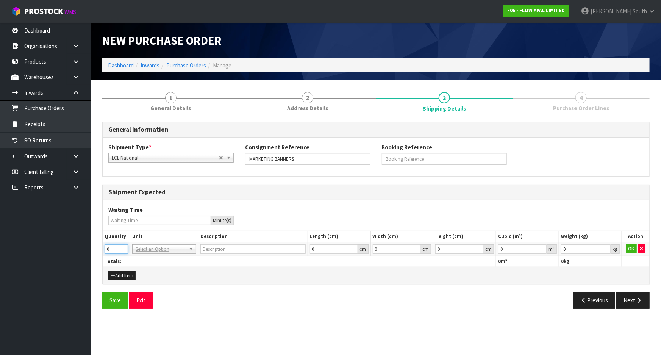
drag, startPoint x: 118, startPoint y: 252, endPoint x: 97, endPoint y: 252, distance: 20.8
click at [97, 252] on div "1 General Details 2 Address Details 3 Shipping Details 4 Purchase Order Lines G…" at bounding box center [376, 200] width 559 height 228
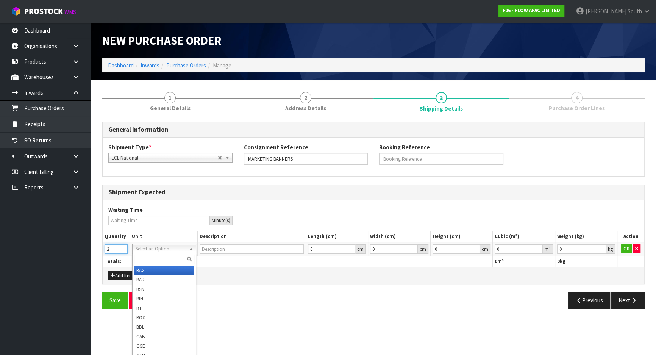
type input "2"
click at [157, 263] on input "text" at bounding box center [164, 259] width 61 height 9
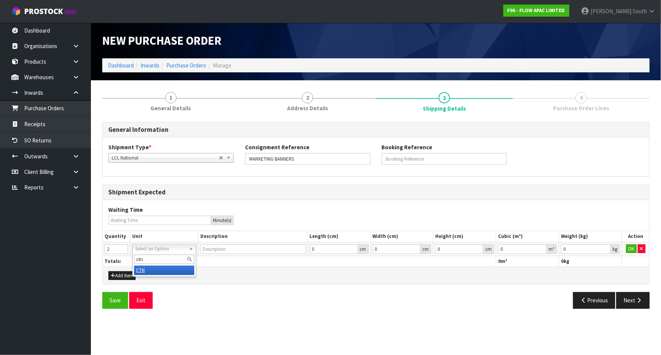
type input "ctn"
type input "CARTON"
click at [267, 269] on div "Add Item" at bounding box center [376, 275] width 547 height 17
click at [303, 275] on div "Add Item" at bounding box center [376, 275] width 547 height 17
type input "0.000001"
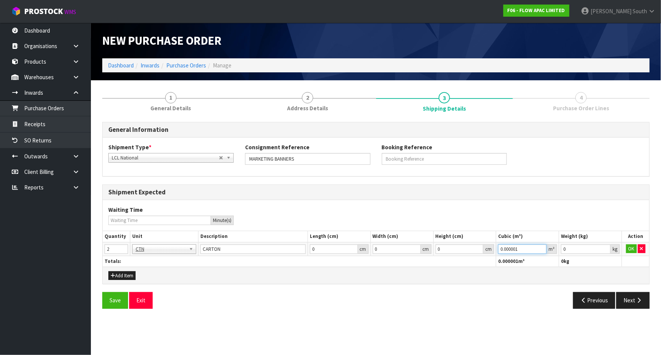
click at [542, 246] on input "0.000001" at bounding box center [522, 248] width 48 height 9
type input "0.001"
click at [605, 246] on input "0.001" at bounding box center [586, 248] width 50 height 9
click at [629, 249] on button "OK" at bounding box center [631, 248] width 11 height 9
click at [529, 289] on div "General Information Shipment Type * LCL National LCL International FCL-20ft FCL…" at bounding box center [375, 218] width 547 height 192
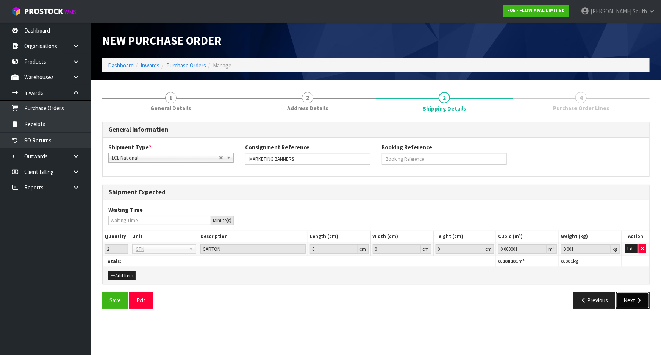
click at [640, 296] on button "Next" at bounding box center [632, 300] width 33 height 16
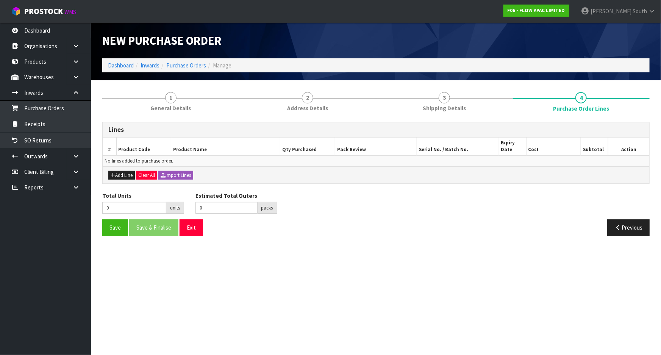
click at [277, 242] on section "1 General Details 2 Address Details 3 Shipping Details 4 Purchase Order Lines L…" at bounding box center [376, 163] width 570 height 167
click at [119, 177] on button "Add Line" at bounding box center [121, 175] width 27 height 9
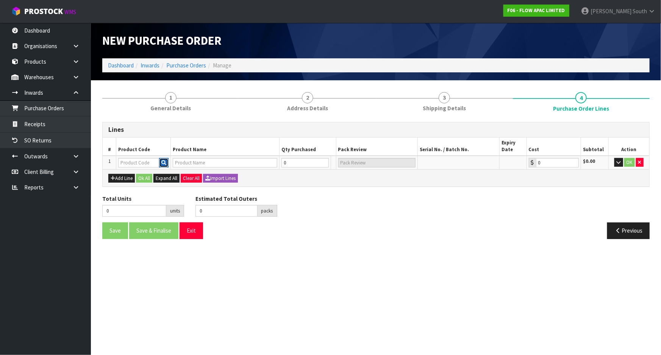
click at [164, 163] on icon "button" at bounding box center [163, 162] width 5 height 5
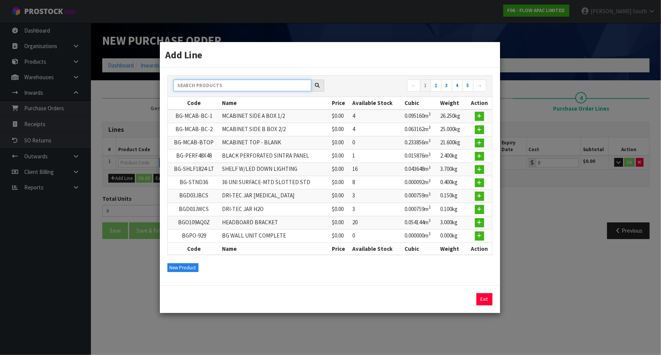
click at [189, 89] on input "text" at bounding box center [243, 86] width 138 height 12
click at [209, 82] on input "text" at bounding box center [243, 86] width 138 height 12
paste input "BANNER1"
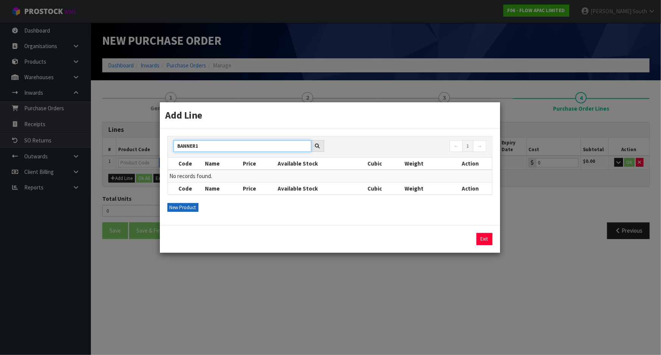
type input "BANNER1"
click at [180, 208] on button "New Product" at bounding box center [182, 207] width 31 height 9
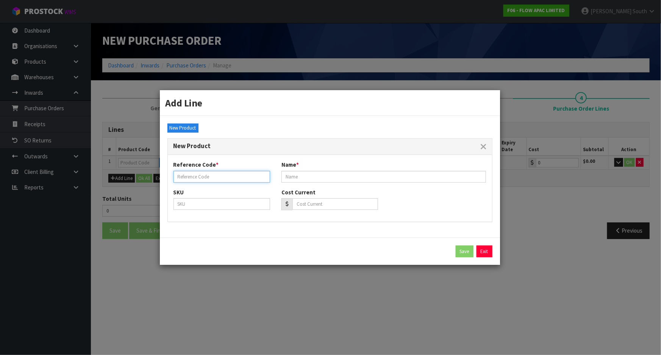
click at [227, 177] on input "text" at bounding box center [222, 177] width 97 height 12
paste input "BANNER1"
type input "BANNER1"
click at [323, 178] on input "text" at bounding box center [383, 177] width 205 height 12
click at [333, 173] on input "text" at bounding box center [383, 177] width 205 height 12
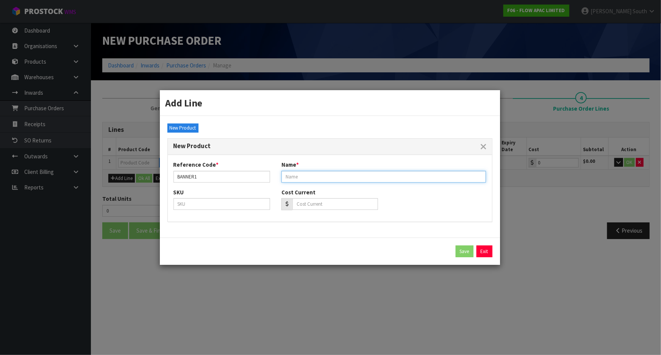
paste input "WALL BANNERS 2 OF"
type input "WALL BANNERS 2 OF"
click at [222, 199] on input "text" at bounding box center [222, 204] width 97 height 12
paste input "BANNER1"
type input "BANNER1"
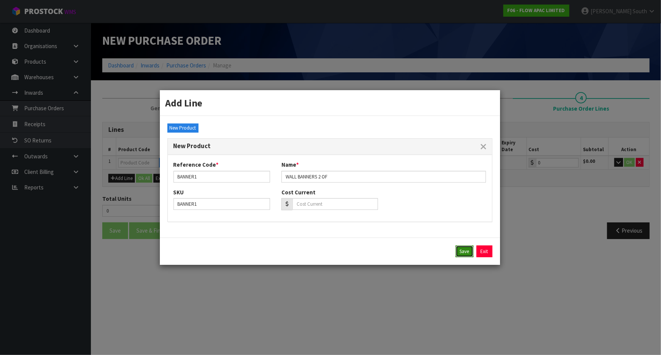
click at [462, 249] on button "Save" at bounding box center [465, 251] width 18 height 12
type input "BANNER1"
type input "WALL BANNERS 2 OF"
type input "0.00"
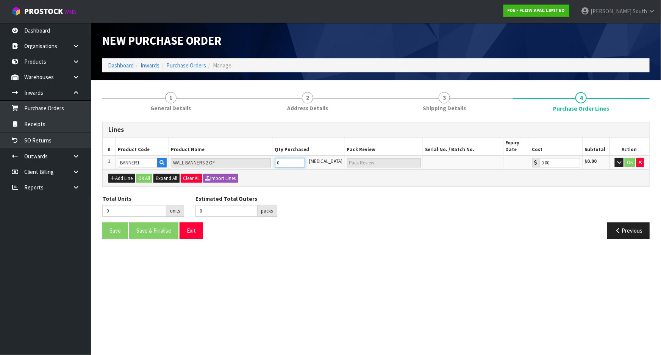
type input "1"
type input "1 [MEDICAL_DATA]"
type input "1"
click at [305, 161] on input "1" at bounding box center [290, 162] width 30 height 9
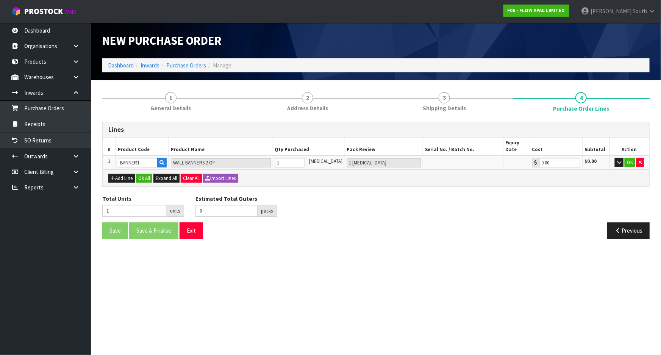
click at [364, 208] on div "Total Units 1 units Estimated Total Outers 0 packs Estimated Total Pallets pall…" at bounding box center [376, 209] width 559 height 28
click at [627, 159] on button "OK" at bounding box center [630, 162] width 11 height 9
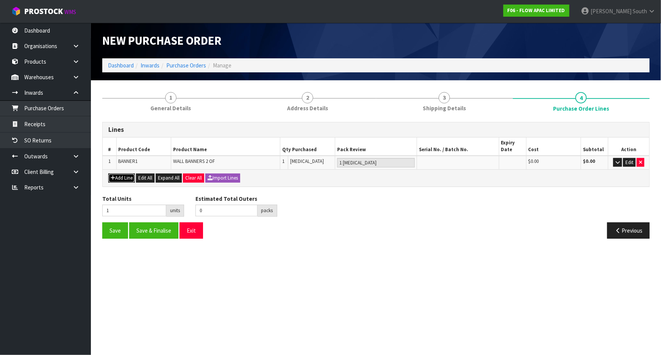
click at [120, 177] on button "Add Line" at bounding box center [121, 178] width 27 height 9
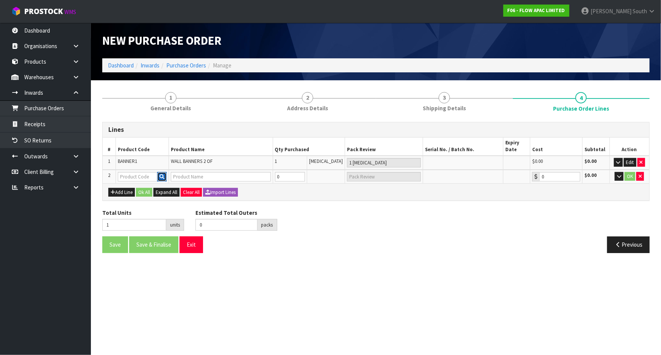
click at [166, 174] on button "button" at bounding box center [161, 177] width 9 height 10
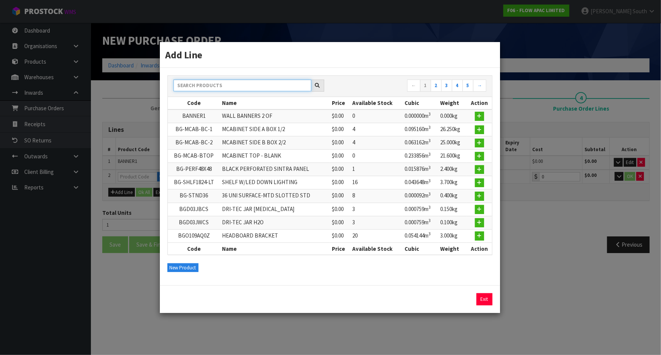
click at [208, 91] on input "text" at bounding box center [243, 86] width 138 height 12
paste input "BANNER2"
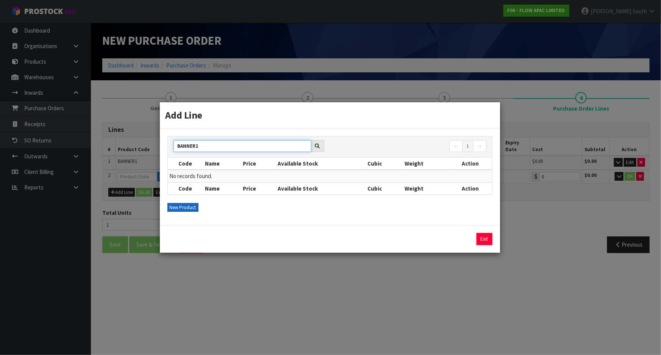
type input "BANNER2"
click at [185, 205] on button "New Product" at bounding box center [182, 207] width 31 height 9
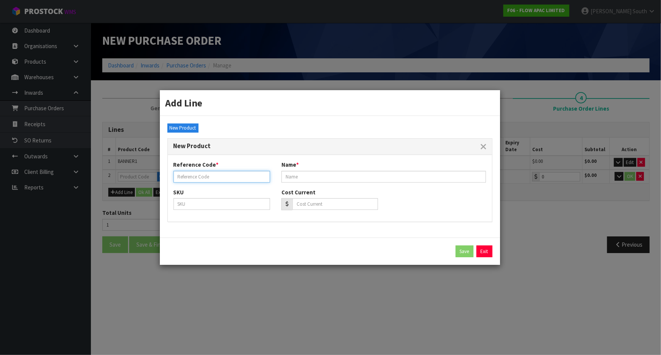
click at [197, 178] on input "text" at bounding box center [222, 177] width 97 height 12
paste input "BANNER2"
type input "BANNER2"
click at [298, 179] on input "text" at bounding box center [383, 177] width 205 height 12
click at [199, 208] on input "text" at bounding box center [222, 204] width 97 height 12
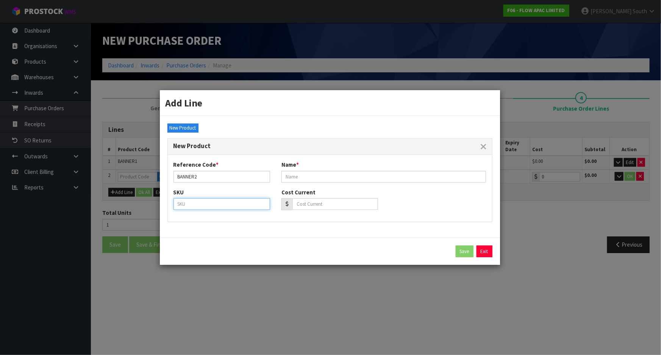
paste input "BANNER2"
type input "BANNER2"
click at [311, 170] on div "Name *" at bounding box center [384, 172] width 216 height 22
click at [311, 173] on input "text" at bounding box center [383, 177] width 205 height 12
paste input "PULL UP BANNERS 2 OF"
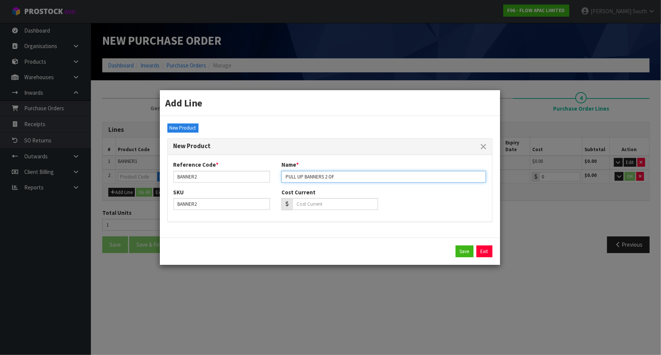
type input "PULL UP BANNERS 2 OF"
click at [352, 170] on div "Name * PULL UP BANNERS 2 OF" at bounding box center [384, 172] width 216 height 22
click at [465, 255] on button "Save" at bounding box center [465, 251] width 18 height 12
type input "BANNER2"
type input "PULL UP BANNERS 2 OF"
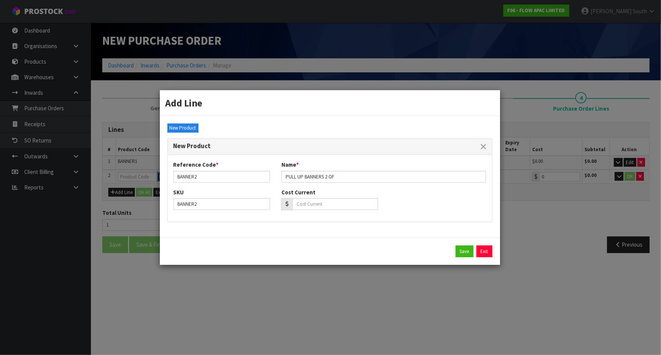
type input "0.00"
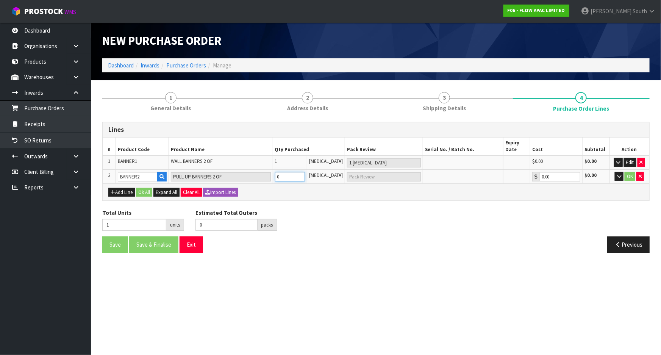
type input "2"
type input "1"
type input "1 [MEDICAL_DATA]"
type input "1"
click at [305, 176] on input "1" at bounding box center [290, 176] width 30 height 9
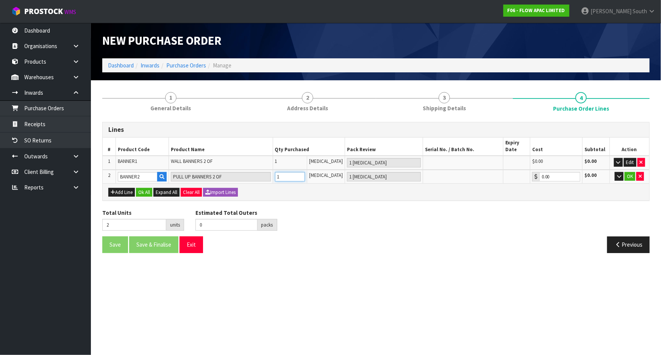
type input "3"
type input "2"
type input "2 [MEDICAL_DATA]"
type input "2"
click at [305, 176] on input "2" at bounding box center [290, 176] width 30 height 9
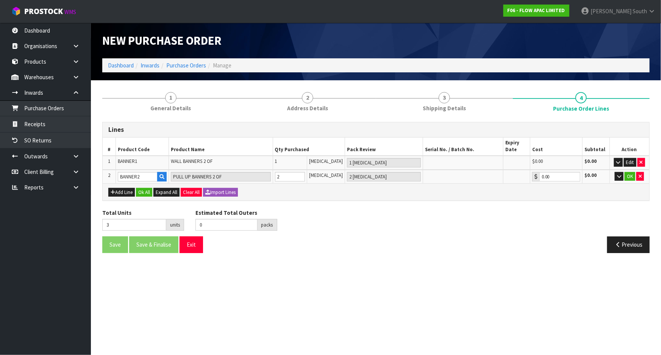
drag, startPoint x: 336, startPoint y: 213, endPoint x: 374, endPoint y: 198, distance: 41.2
click at [336, 213] on div "Total Units 3 units Estimated Total Outers 0 packs Estimated Total Pallets pall…" at bounding box center [376, 223] width 559 height 28
click at [628, 178] on button "OK" at bounding box center [630, 176] width 11 height 9
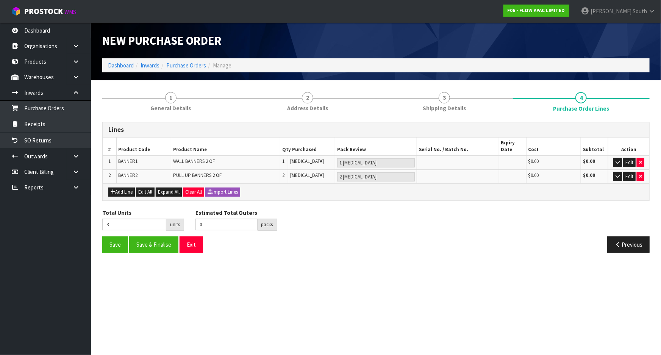
click at [394, 216] on div "Total Units 3 units Estimated Total Outers 0 packs Estimated Total Pallets pall…" at bounding box center [376, 223] width 559 height 28
click at [325, 232] on div "Total Units 3 units Estimated Total Outers 0 packs Estimated Total Pallets pall…" at bounding box center [376, 223] width 559 height 28
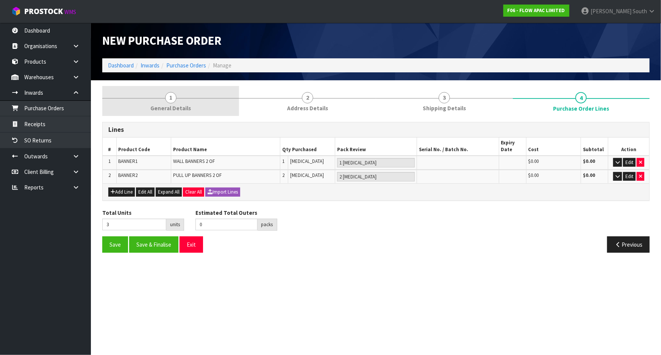
click at [211, 111] on link "1 General Details" at bounding box center [170, 101] width 137 height 30
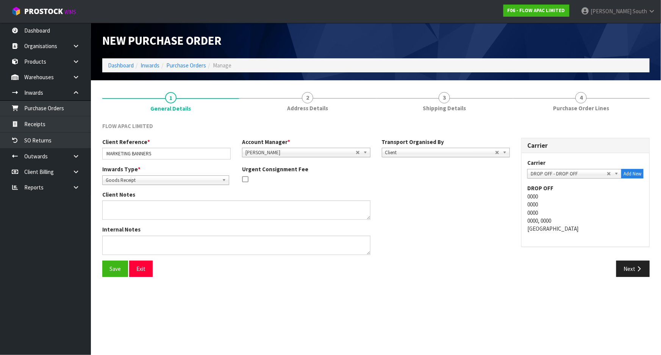
click at [339, 151] on span "[PERSON_NAME]" at bounding box center [300, 152] width 110 height 9
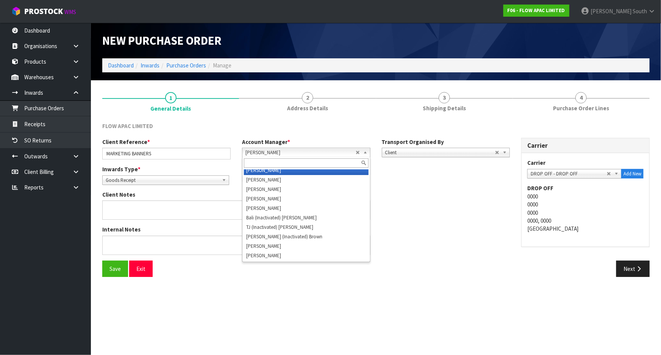
scroll to position [9, 0]
click at [296, 165] on input "text" at bounding box center [306, 162] width 125 height 9
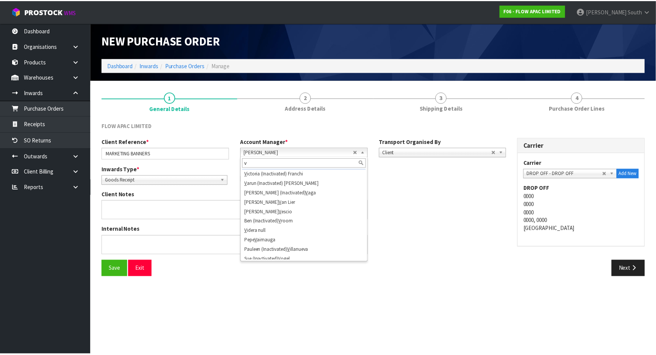
scroll to position [0, 0]
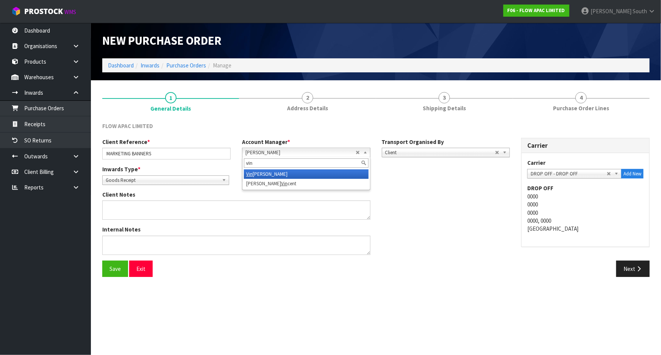
type input "vin"
click at [298, 172] on li "Vin eeta Lingam" at bounding box center [306, 173] width 125 height 9
click at [428, 203] on div "Client Notes" at bounding box center [306, 208] width 419 height 35
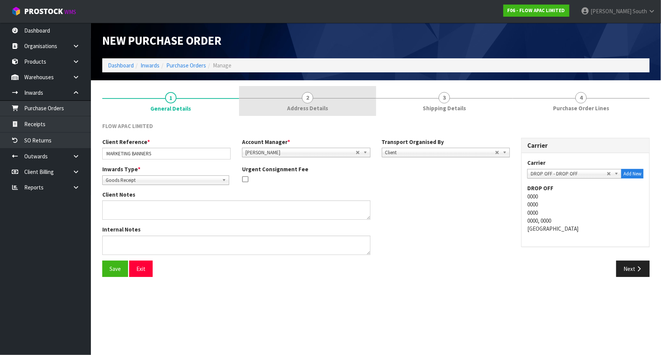
click at [296, 92] on link "2 Address Details" at bounding box center [307, 101] width 137 height 30
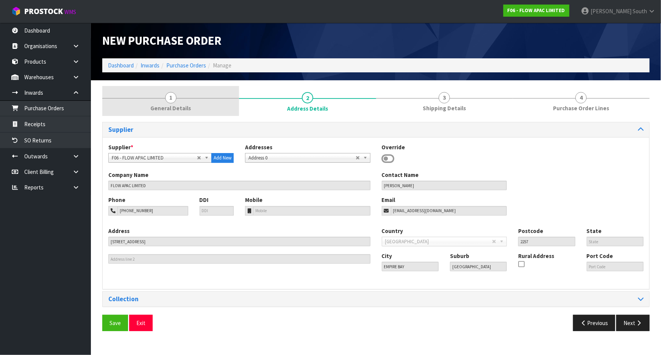
click at [192, 112] on link "1 General Details" at bounding box center [170, 101] width 137 height 30
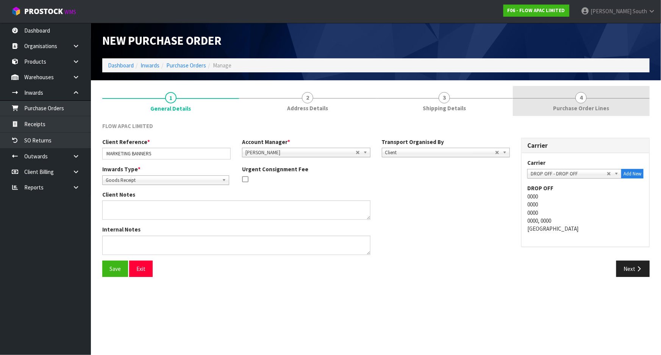
click at [525, 100] on link "4 Purchase Order Lines" at bounding box center [581, 101] width 137 height 30
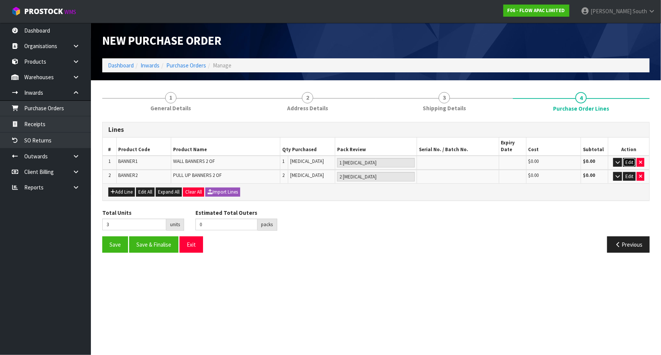
click at [632, 163] on button "Edit" at bounding box center [629, 162] width 13 height 9
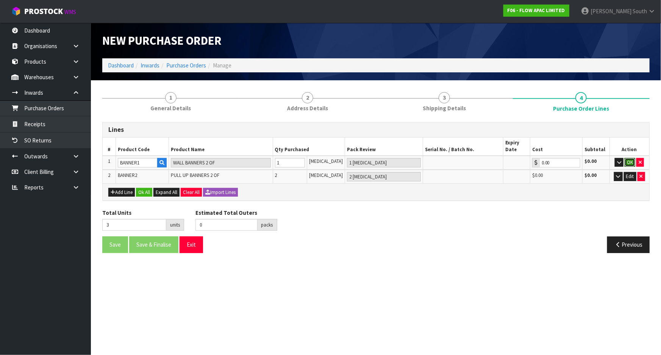
click at [632, 163] on button "OK" at bounding box center [630, 162] width 11 height 9
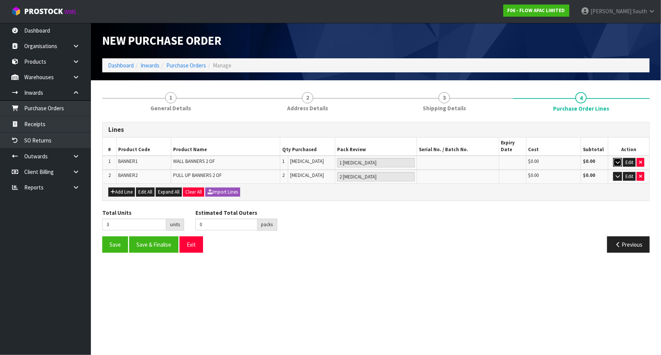
click at [620, 163] on button "button" at bounding box center [617, 162] width 9 height 9
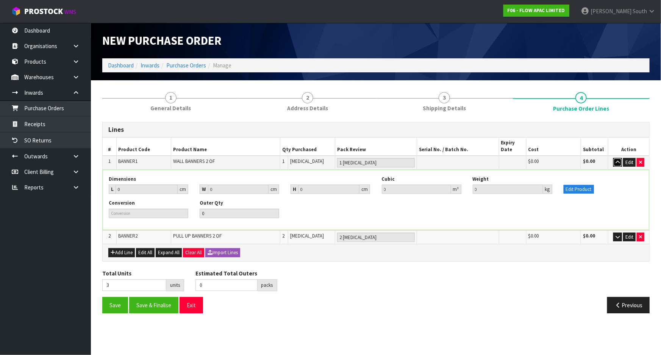
click at [620, 163] on button "button" at bounding box center [617, 162] width 9 height 9
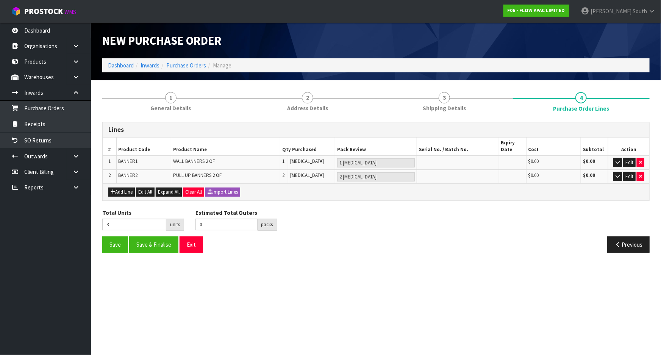
click at [400, 250] on div "Previous" at bounding box center [516, 244] width 280 height 16
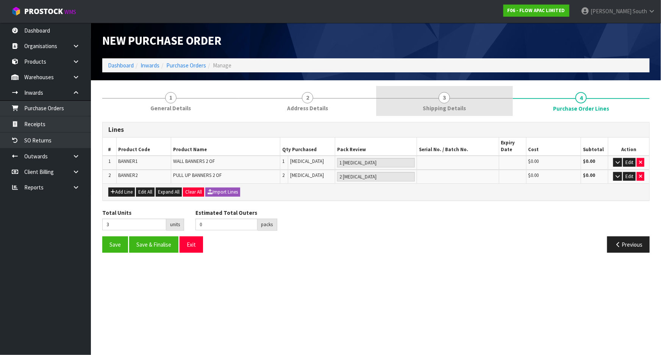
click at [440, 100] on span "3" at bounding box center [444, 97] width 11 height 11
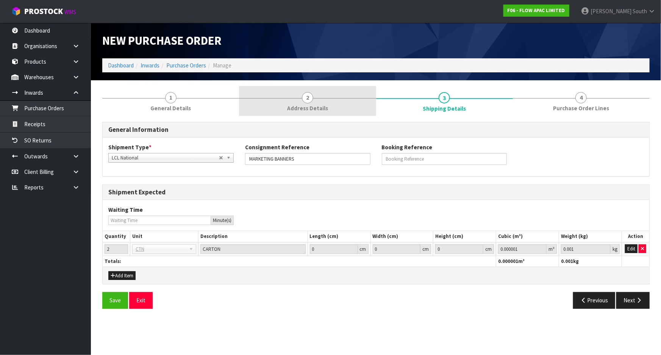
click at [333, 102] on link "2 Address Details" at bounding box center [307, 101] width 137 height 30
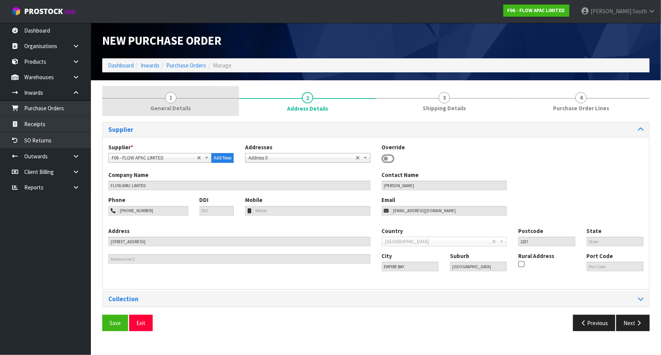
click at [206, 108] on link "1 General Details" at bounding box center [170, 101] width 137 height 30
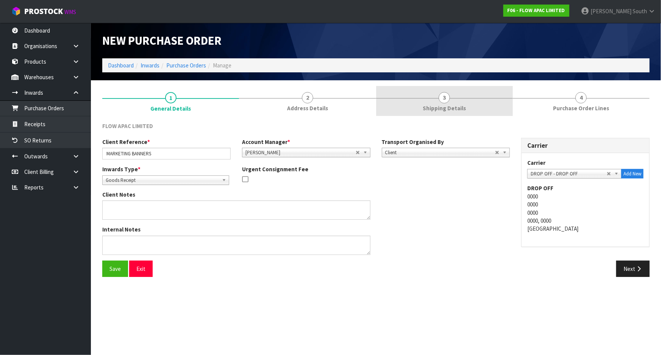
click at [415, 103] on link "3 Shipping Details" at bounding box center [444, 101] width 137 height 30
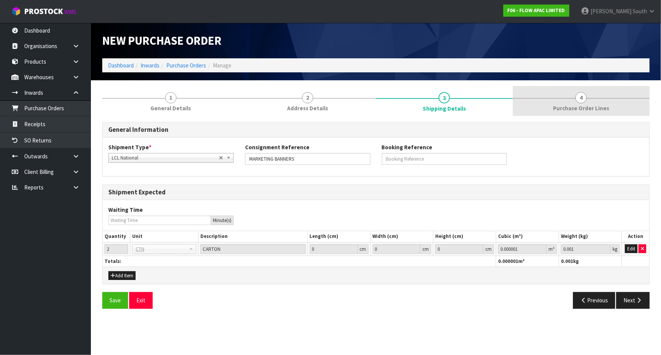
click at [523, 94] on link "4 Purchase Order Lines" at bounding box center [581, 101] width 137 height 30
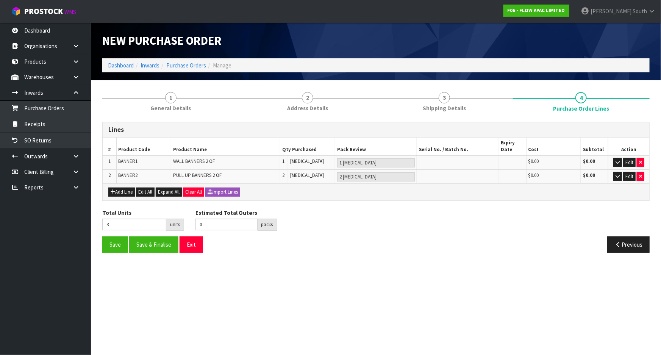
click at [382, 239] on div "Previous" at bounding box center [516, 244] width 280 height 16
click at [167, 242] on button "Save & Finalise" at bounding box center [153, 244] width 49 height 16
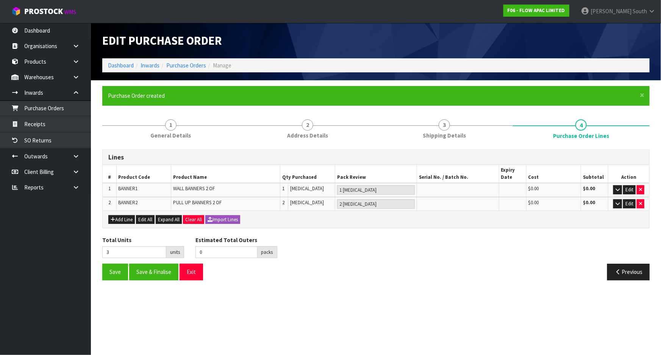
type input "0"
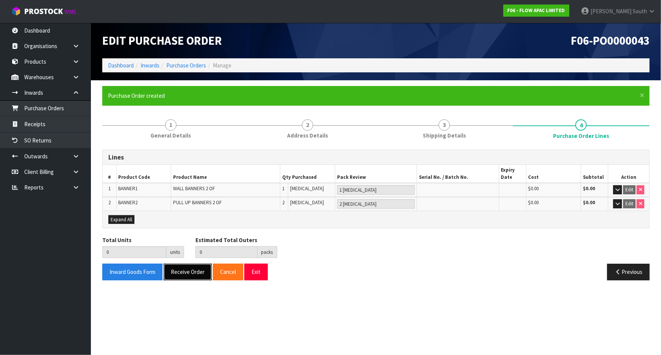
click at [181, 273] on button "Receive Order" at bounding box center [188, 272] width 48 height 16
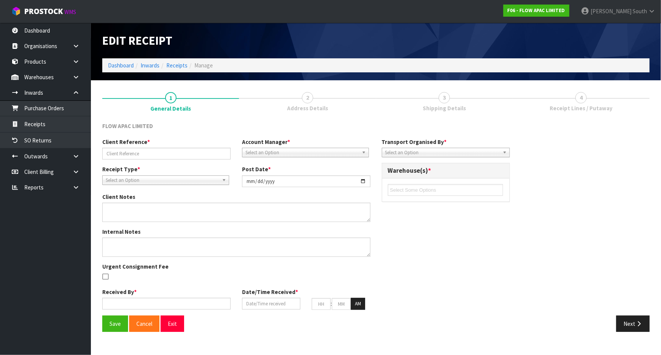
type input "MARKETING BANNERS"
type input "[DATE]"
type input "[PERSON_NAME] South"
type input "[DATE]"
type input "08"
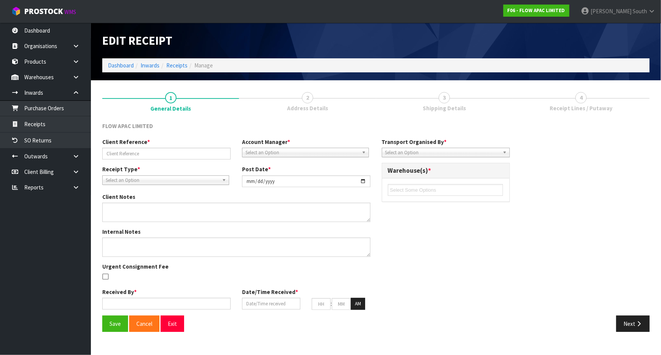
type input "40"
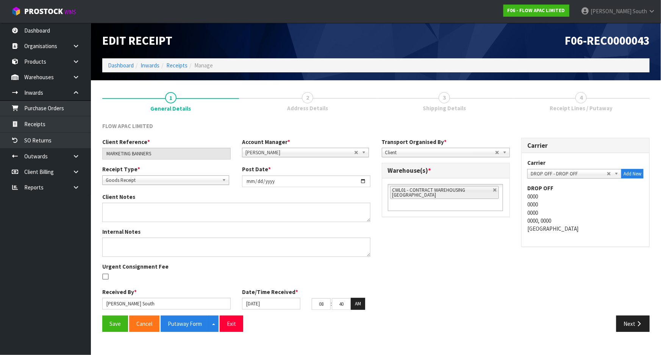
click at [261, 297] on div "Date/Time Received * [DATE] 08 : 40 : 24 AM" at bounding box center [306, 299] width 140 height 22
click at [267, 301] on input "[DATE]" at bounding box center [271, 304] width 58 height 12
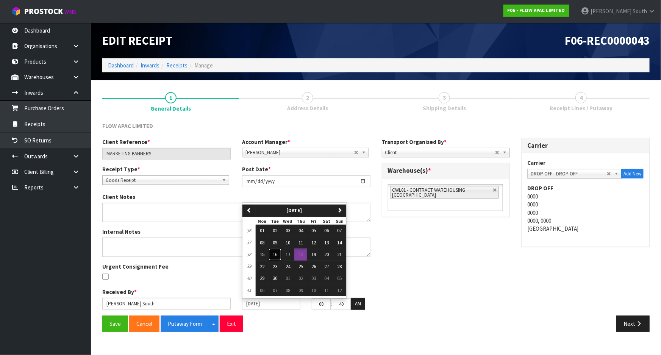
click at [279, 251] on button "16" at bounding box center [275, 255] width 13 height 12
type input "[DATE]"
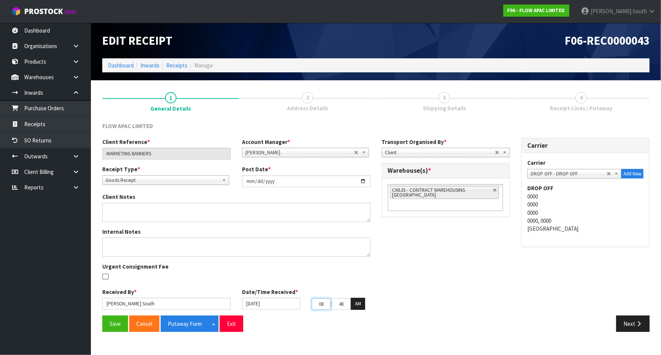
drag, startPoint x: 324, startPoint y: 302, endPoint x: 312, endPoint y: 303, distance: 12.1
click at [312, 303] on input "08" at bounding box center [321, 304] width 19 height 12
click at [494, 190] on link at bounding box center [495, 190] width 5 height 5
type input "Select Some Options"
click at [458, 193] on ul at bounding box center [445, 190] width 115 height 12
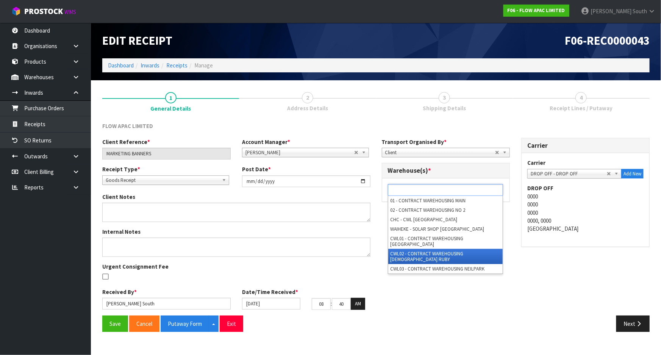
click at [441, 249] on li "CWL02 - CONTRACT WAREHOUSING [DEMOGRAPHIC_DATA] RUBY" at bounding box center [445, 256] width 114 height 15
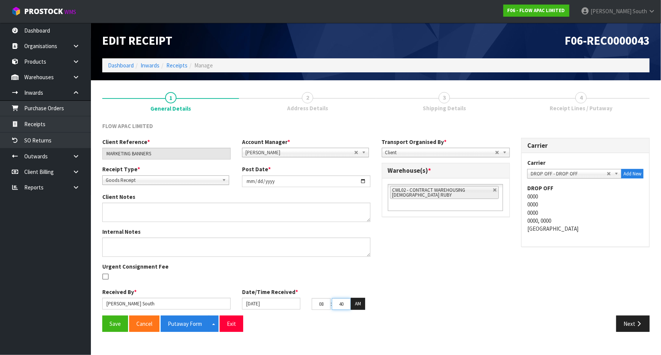
drag, startPoint x: 336, startPoint y: 304, endPoint x: 384, endPoint y: 312, distance: 48.8
click at [383, 312] on div "Client Reference * MARKETING BANNERS Account Manager * [PERSON_NAME] [PERSON_NA…" at bounding box center [376, 227] width 559 height 178
type input "30"
click at [384, 312] on div "Client Reference * MARKETING BANNERS Account Manager * [PERSON_NAME] [PERSON_NA…" at bounding box center [376, 227] width 559 height 178
click at [458, 285] on div "Client Reference * MARKETING BANNERS Account Manager * [PERSON_NAME] [PERSON_NA…" at bounding box center [376, 227] width 559 height 178
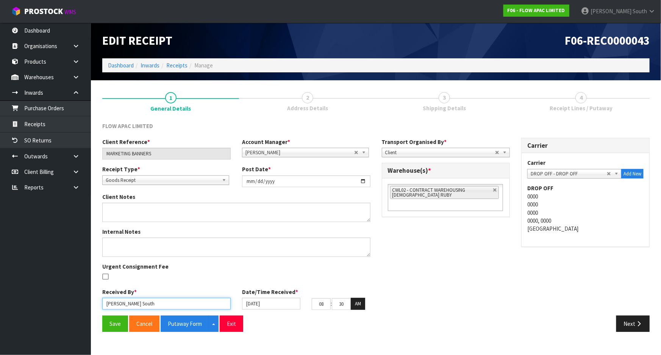
drag, startPoint x: 165, startPoint y: 305, endPoint x: 14, endPoint y: 306, distance: 150.8
click at [14, 306] on body "Toggle navigation ProStock WMS F06 - FLOW APAC LIMITED [PERSON_NAME] South Logo…" at bounding box center [330, 177] width 661 height 355
type input "[PERSON_NAME]"
click at [555, 323] on div "Next" at bounding box center [516, 324] width 280 height 16
click at [110, 329] on button "Save" at bounding box center [115, 324] width 26 height 16
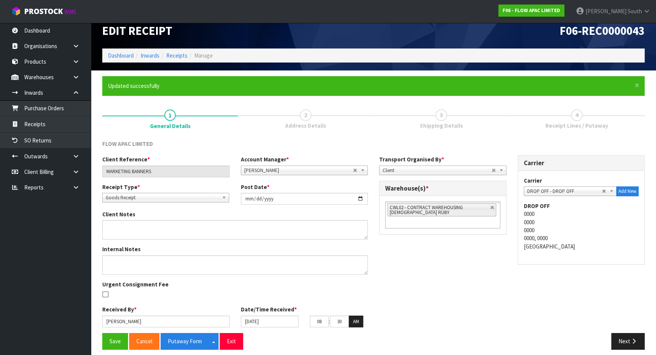
scroll to position [15, 0]
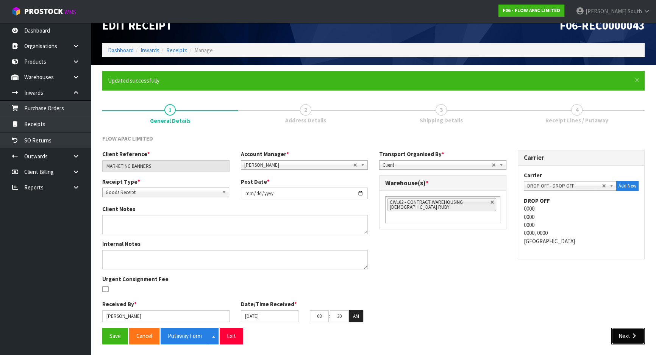
click at [638, 336] on button "Next" at bounding box center [627, 336] width 33 height 16
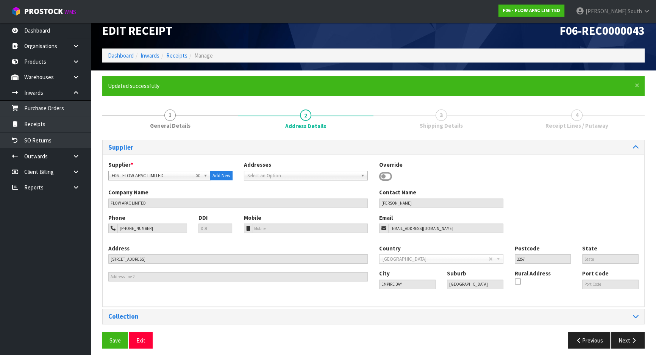
scroll to position [15, 0]
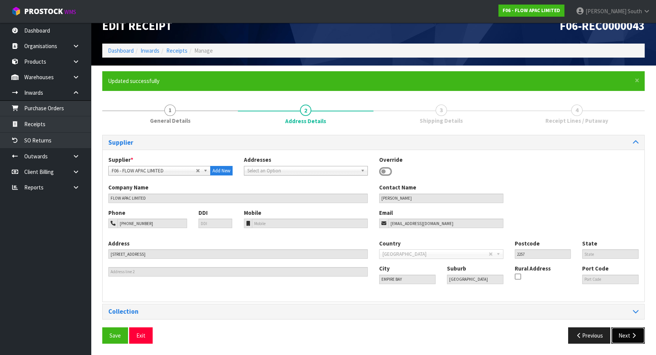
click at [629, 332] on button "Next" at bounding box center [627, 335] width 33 height 16
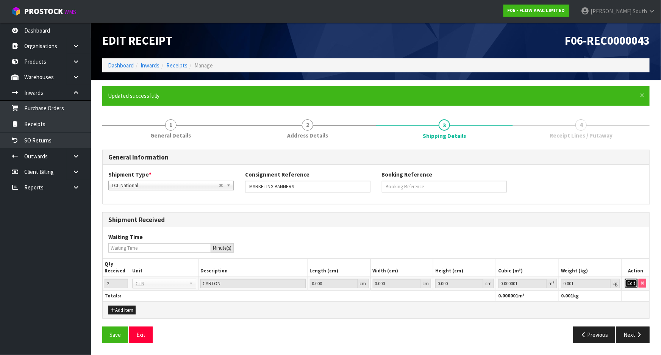
click at [629, 284] on button "Edit" at bounding box center [631, 283] width 13 height 9
click at [629, 284] on button "OK" at bounding box center [631, 283] width 11 height 9
click at [633, 330] on button "Next" at bounding box center [632, 335] width 33 height 16
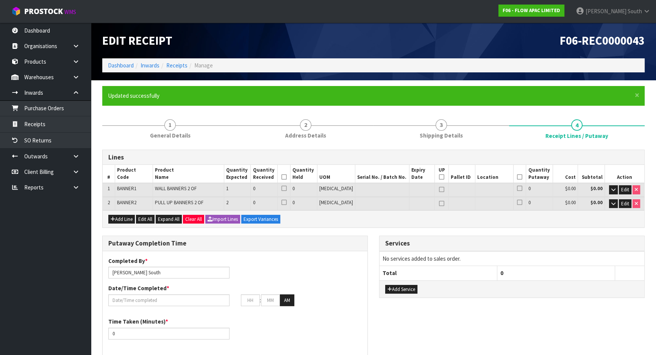
drag, startPoint x: 396, startPoint y: 231, endPoint x: 363, endPoint y: 233, distance: 33.4
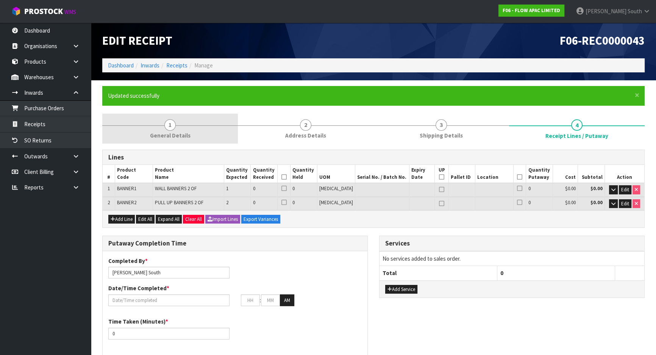
click at [177, 130] on link "1 General Details" at bounding box center [170, 129] width 136 height 30
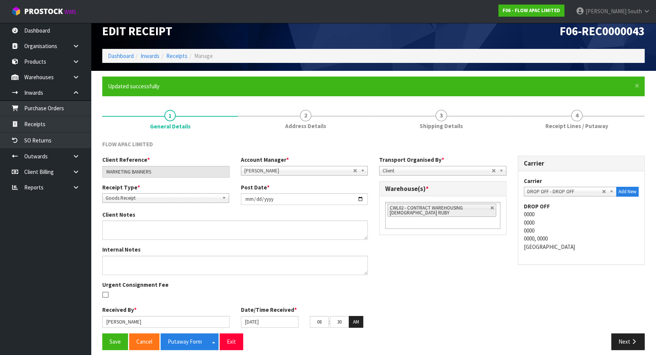
scroll to position [15, 0]
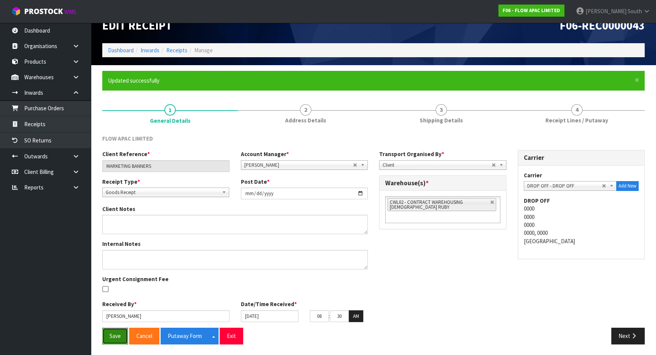
click at [120, 336] on button "Save" at bounding box center [115, 336] width 26 height 16
click at [193, 333] on button "Putaway Form" at bounding box center [185, 336] width 48 height 16
click at [485, 294] on div "Client Reference * MARKETING BANNERS Account Manager * [PERSON_NAME] [PERSON_NA…" at bounding box center [374, 239] width 554 height 178
click at [129, 52] on link "Dashboard" at bounding box center [121, 50] width 26 height 7
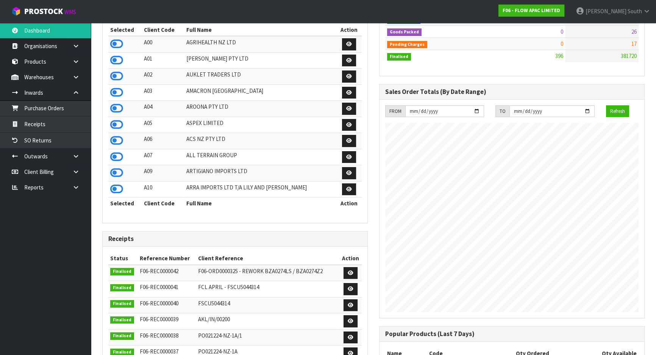
scroll to position [155, 0]
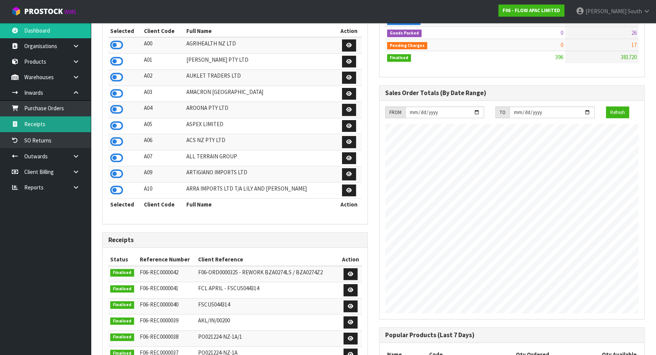
click at [73, 124] on link "Receipts" at bounding box center [45, 124] width 91 height 16
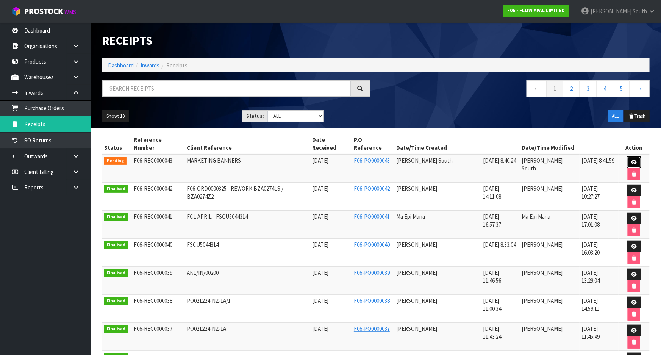
click at [627, 158] on link at bounding box center [634, 162] width 14 height 12
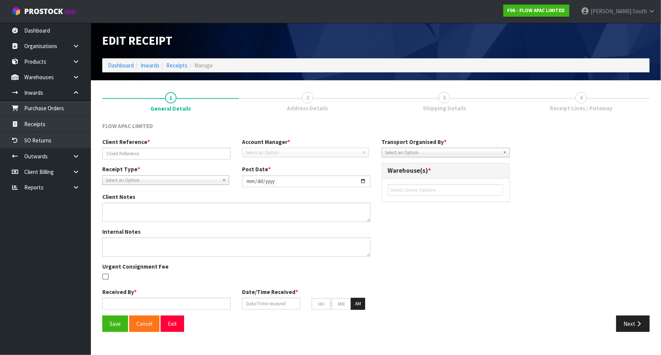
type input "MARKETING BANNERS"
type input "[DATE]"
type input "[PERSON_NAME]"
type input "[DATE]"
type input "08"
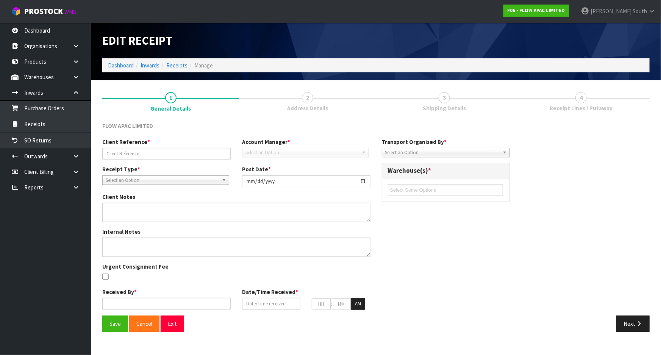
type input "30"
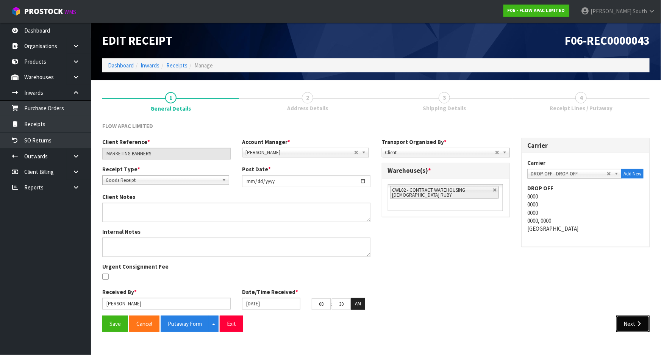
click at [623, 320] on button "Next" at bounding box center [632, 324] width 33 height 16
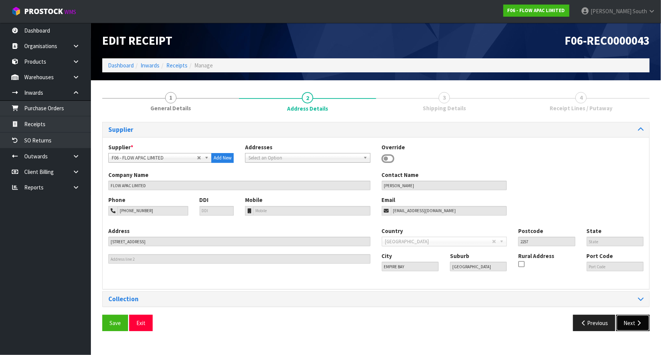
click at [633, 324] on button "Next" at bounding box center [632, 323] width 33 height 16
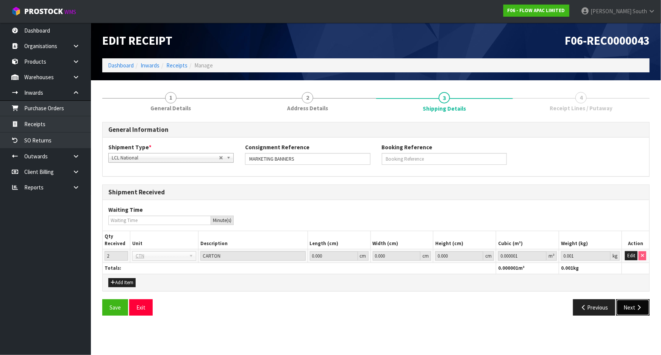
click at [630, 303] on button "Next" at bounding box center [632, 307] width 33 height 16
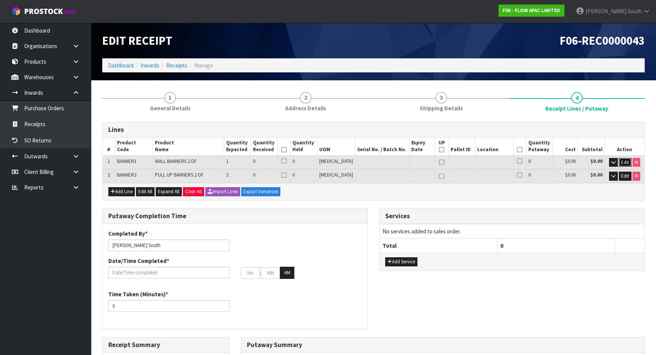
click at [624, 165] on button "Edit" at bounding box center [625, 162] width 13 height 9
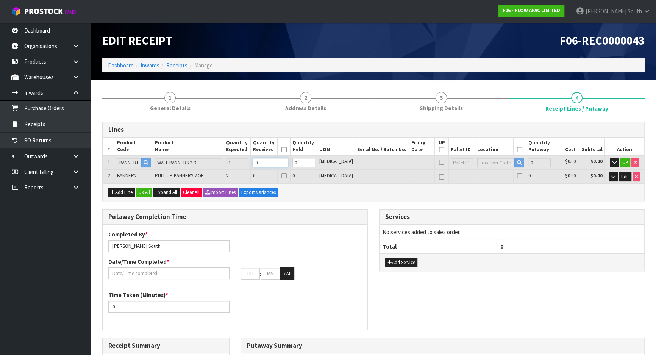
click at [220, 160] on tr "1 BANNER1 WALL BANNERS 2 OF 1 0 0 [MEDICAL_DATA] 0 $0.00 $0.00 OK" at bounding box center [374, 163] width 542 height 14
click at [623, 160] on span "OK" at bounding box center [625, 162] width 6 height 6
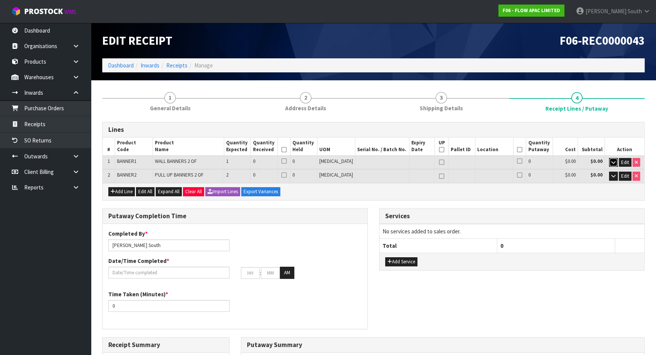
click at [614, 162] on icon "button" at bounding box center [613, 162] width 4 height 5
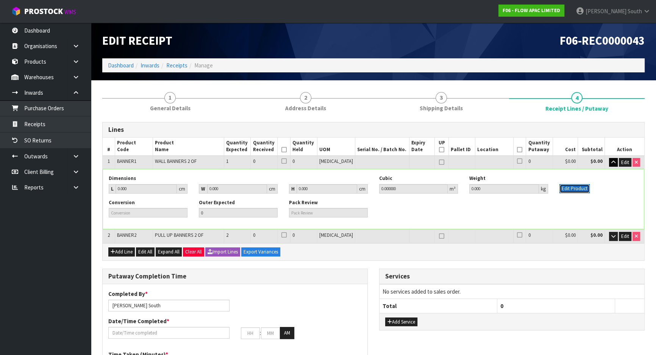
click at [569, 192] on button "Edit Product" at bounding box center [575, 188] width 30 height 9
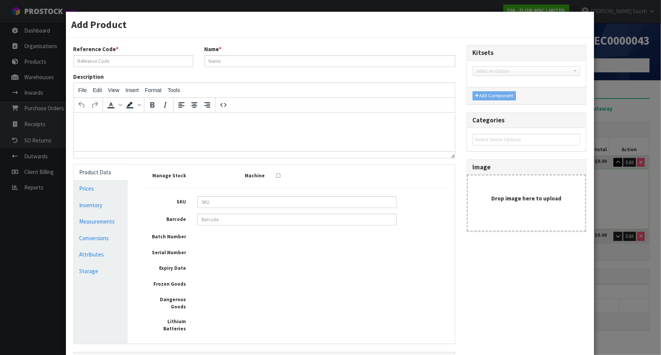
type input "BANNER1"
type input "WALL BANNERS 2 OF"
type input "BANNER1"
click at [108, 220] on link "Measurements" at bounding box center [101, 222] width 54 height 16
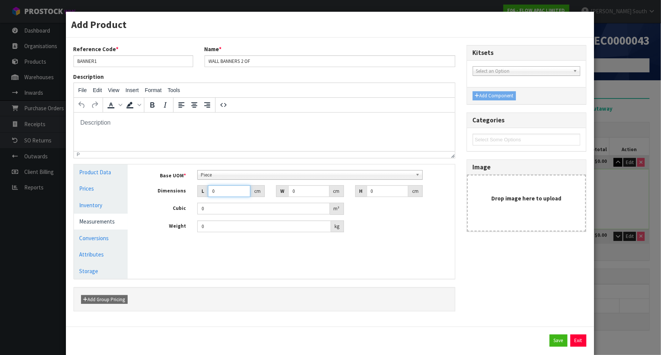
drag, startPoint x: 216, startPoint y: 191, endPoint x: 206, endPoint y: 191, distance: 9.1
click at [208, 191] on input "0" at bounding box center [229, 191] width 42 height 12
type input "0.000001"
type input "138"
drag, startPoint x: 300, startPoint y: 191, endPoint x: 265, endPoint y: 192, distance: 35.6
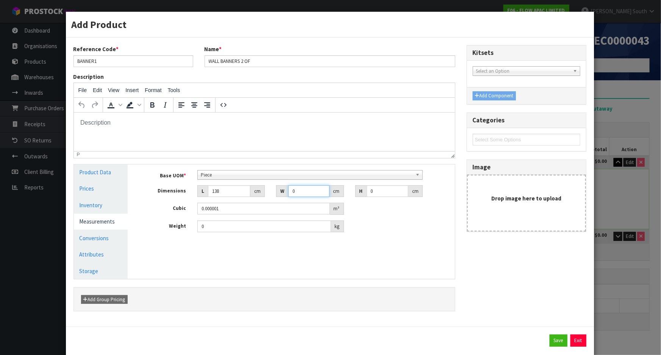
click at [265, 192] on div "Dimensions L 138 cm W 0 cm H 0 cm" at bounding box center [297, 191] width 316 height 12
type input "8.5"
drag, startPoint x: 374, startPoint y: 190, endPoint x: 347, endPoint y: 197, distance: 27.4
click at [350, 196] on div "H 0 cm" at bounding box center [389, 191] width 79 height 12
type input "8"
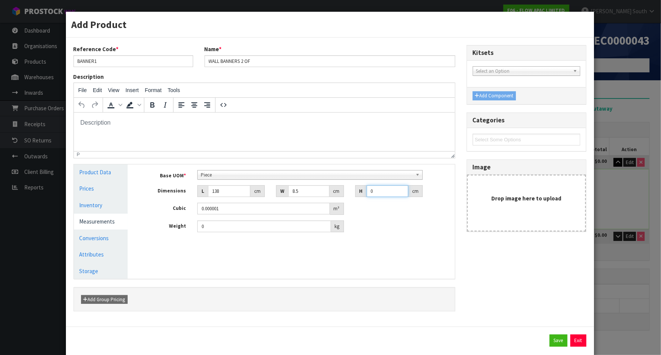
type input "0.009384"
type input "8.5"
type input "0.009971"
type input "8.5"
click at [396, 222] on div "Weight 0 kg" at bounding box center [297, 226] width 316 height 12
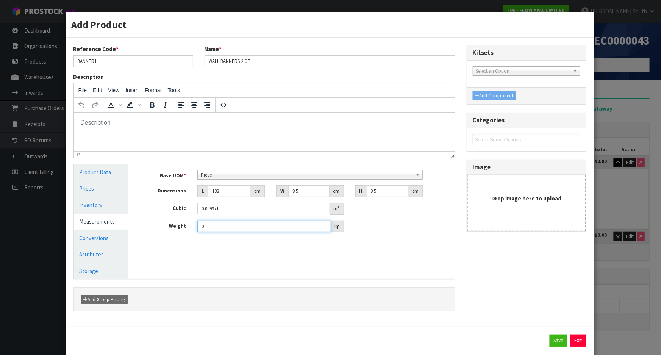
drag, startPoint x: 219, startPoint y: 230, endPoint x: 186, endPoint y: 229, distance: 33.0
click at [186, 229] on div "Weight 0 kg" at bounding box center [297, 226] width 316 height 12
type input "2.9"
click at [550, 341] on button "Save" at bounding box center [559, 341] width 18 height 12
type input "138"
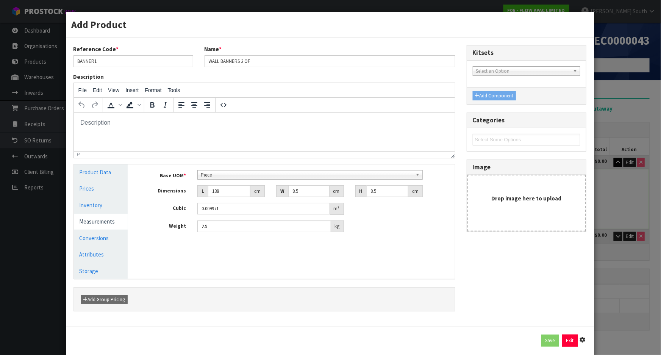
type input "8.5"
type input "0.009971"
type input "2.9"
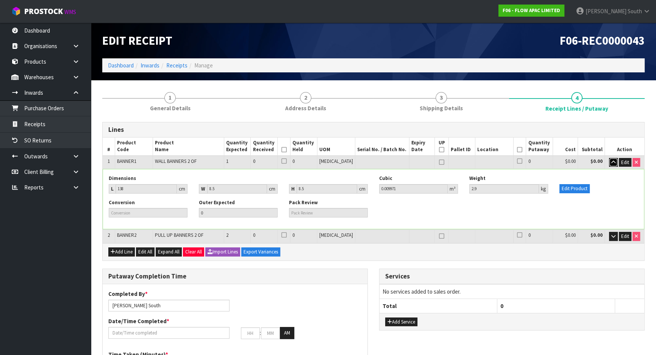
click at [610, 163] on button "button" at bounding box center [613, 162] width 9 height 9
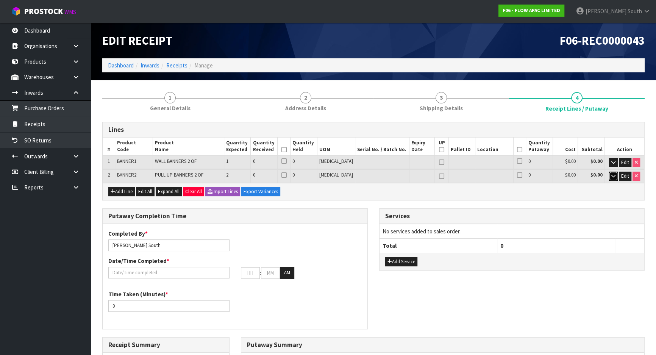
click at [611, 178] on icon "button" at bounding box center [613, 176] width 4 height 5
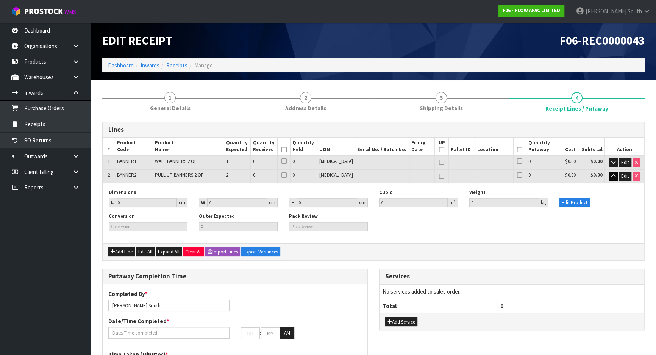
click at [552, 208] on div "Dimensions L 0 cm W 0 cm H 0 cm Cubic 0 m³ Weight 0 kg Edit Product" at bounding box center [373, 201] width 541 height 24
click at [582, 202] on button "Edit Product" at bounding box center [575, 202] width 30 height 9
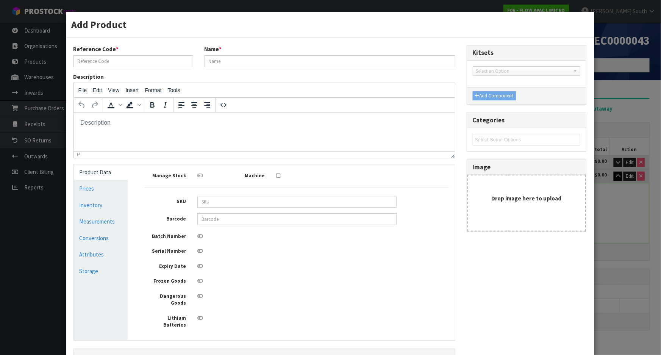
type input "BANNER2"
type input "PULL UP BANNERS 2 OF"
type input "BANNER2"
click at [106, 229] on link "Measurements" at bounding box center [101, 222] width 54 height 16
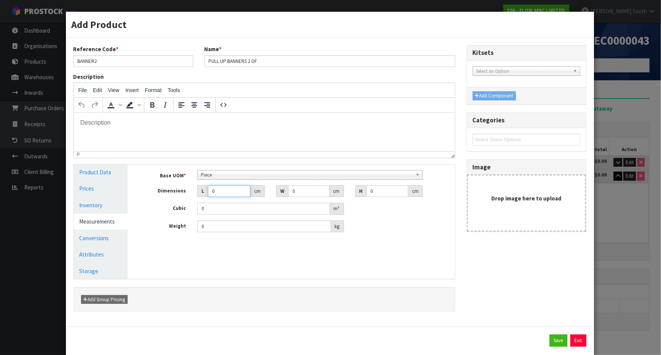
drag, startPoint x: 216, startPoint y: 189, endPoint x: 146, endPoint y: 208, distance: 72.1
click at [146, 208] on div "Base UOM * Bag Bar Basket Bin Bottle Box Bundle Cabinet Cage Carton Case Coil C…" at bounding box center [297, 201] width 304 height 63
type input "9"
type input "0.000001"
type input "90"
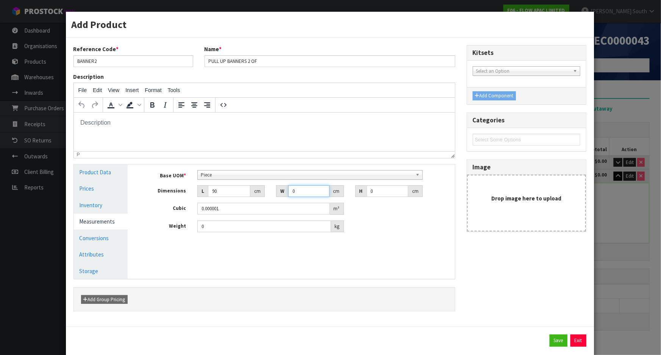
drag, startPoint x: 303, startPoint y: 193, endPoint x: 269, endPoint y: 197, distance: 34.7
click at [269, 197] on div "Base UOM * Bag Bar Basket Bin Bottle Box Bundle Cabinet Cage Carton Case Coil C…" at bounding box center [297, 201] width 304 height 63
type input "8.5"
type input "9"
type input "0.006885"
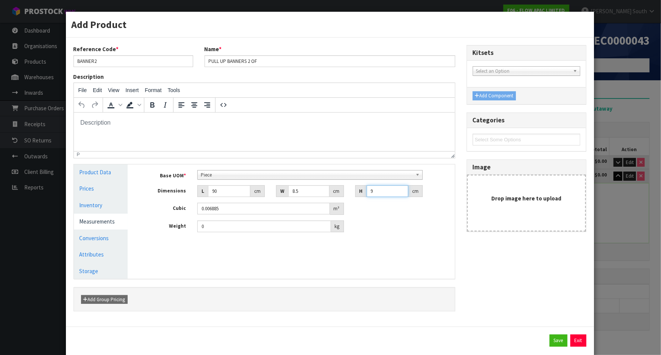
type input "9.5"
type input "0.007268"
type input "9.5"
type input "2.35"
click at [553, 339] on button "Save" at bounding box center [559, 341] width 18 height 12
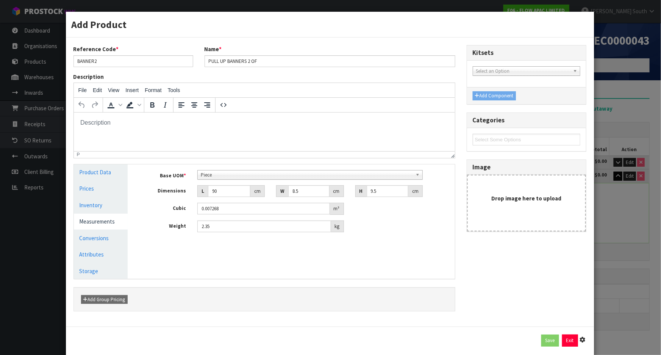
type input "90"
type input "8.5"
type input "9.5"
type input "0.007268"
type input "2.35"
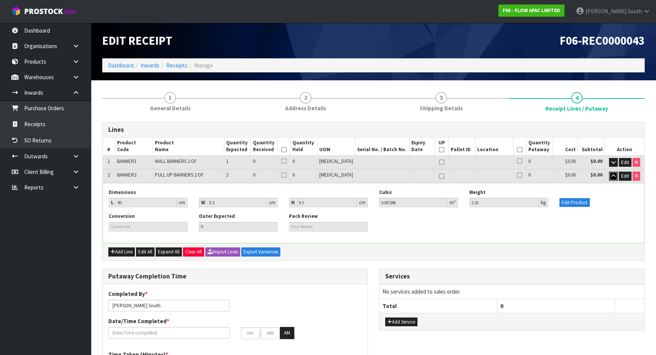
click at [610, 177] on button "button" at bounding box center [613, 176] width 9 height 9
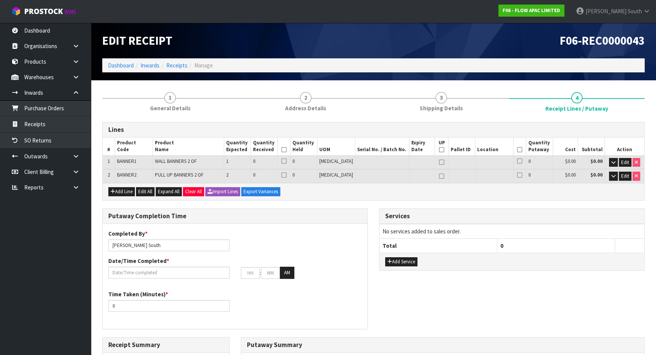
click at [317, 209] on div "Putaway Completion Time" at bounding box center [235, 216] width 265 height 15
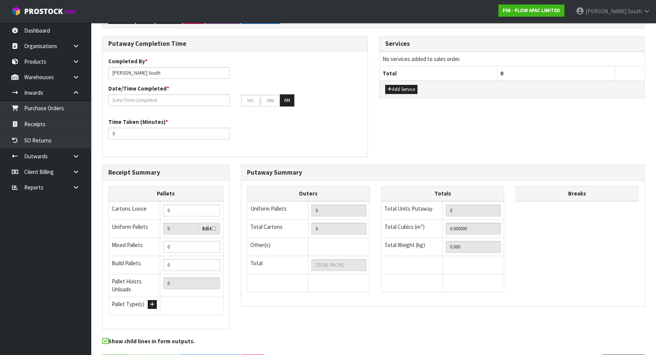
scroll to position [198, 0]
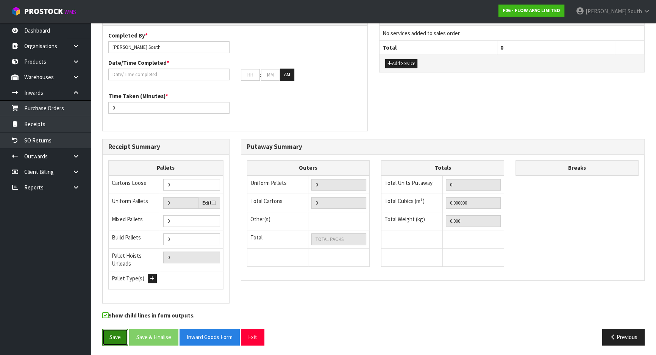
drag, startPoint x: 107, startPoint y: 329, endPoint x: 152, endPoint y: 308, distance: 49.6
click at [107, 329] on button "Save" at bounding box center [115, 337] width 26 height 16
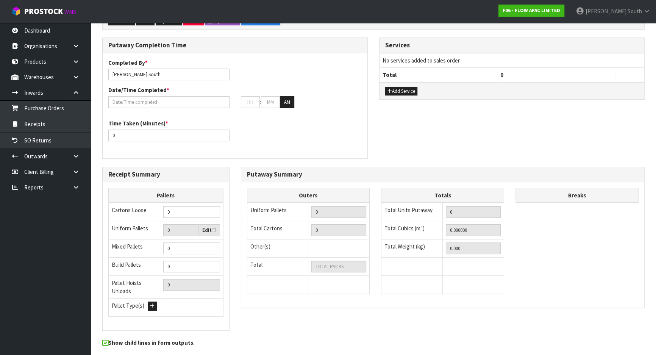
scroll to position [0, 0]
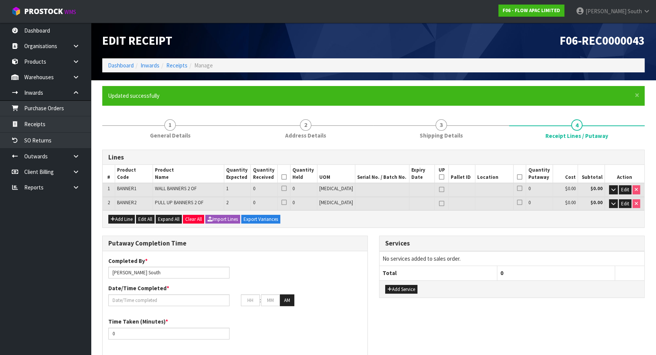
type input "0"
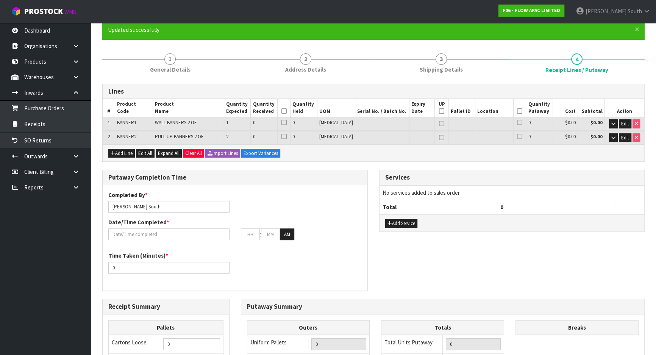
scroll to position [69, 0]
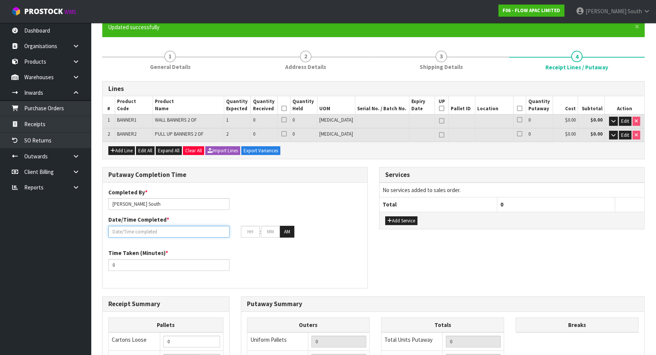
click at [168, 226] on input "text" at bounding box center [168, 232] width 121 height 12
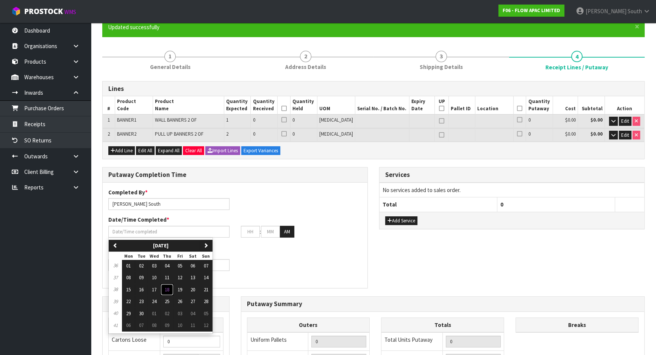
click at [167, 288] on span "18" at bounding box center [167, 289] width 5 height 6
type input "[DATE]"
type input "12"
type input "00"
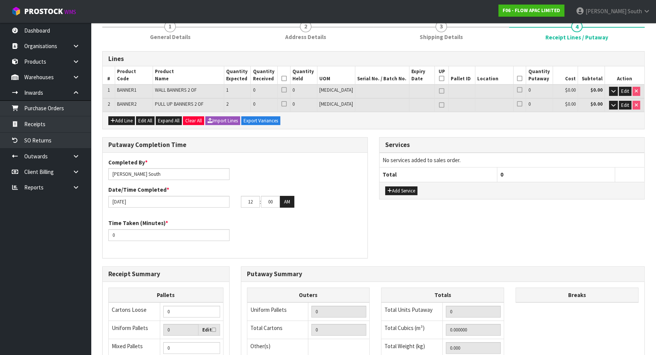
scroll to position [0, 0]
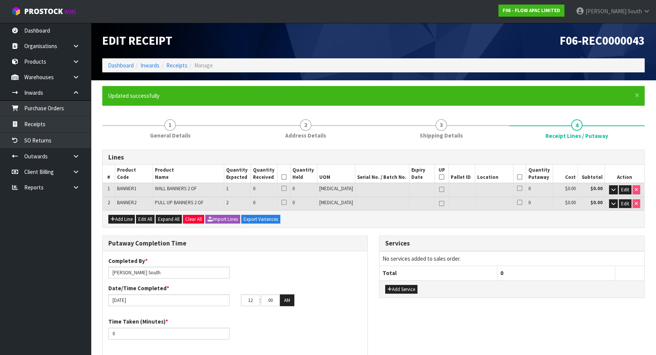
type input "11"
type input "30"
type input "09"
drag, startPoint x: 267, startPoint y: 300, endPoint x: 299, endPoint y: 300, distance: 31.1
click at [299, 300] on div "09 : 30 : 00 AM" at bounding box center [301, 300] width 121 height 12
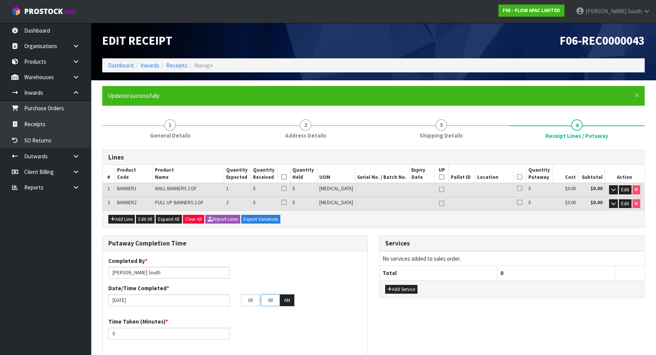
type input "00"
drag, startPoint x: 152, startPoint y: 334, endPoint x: -164, endPoint y: 307, distance: 317.5
click at [0, 307] on html "Toggle navigation ProStock WMS F06 - FLOW APAC LIMITED [PERSON_NAME] South Logo…" at bounding box center [328, 177] width 656 height 355
type input "15"
click at [332, 244] on h3 "Putaway Completion Time" at bounding box center [234, 243] width 253 height 7
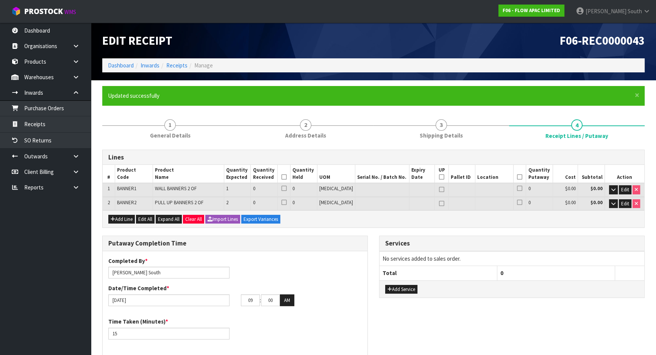
click at [606, 188] on td "Edit" at bounding box center [625, 189] width 40 height 13
click at [608, 189] on td "Edit" at bounding box center [625, 189] width 40 height 13
click at [611, 189] on icon "button" at bounding box center [613, 189] width 4 height 5
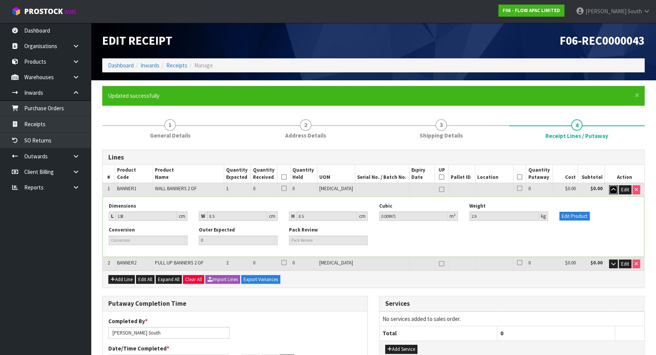
click at [611, 189] on icon "button" at bounding box center [613, 189] width 4 height 5
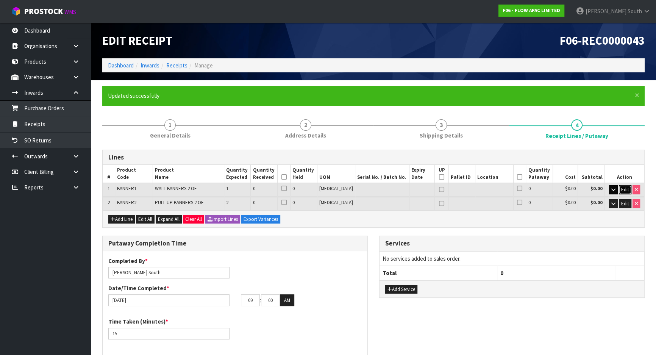
click at [622, 189] on span "Edit" at bounding box center [625, 189] width 8 height 6
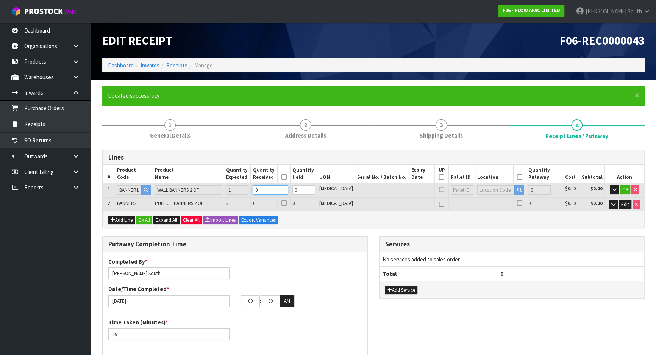
click at [225, 185] on tr "1 BANNER1 WALL BANNERS 2 OF 1 0 0 [MEDICAL_DATA] 0 $0.00 $0.00 OK" at bounding box center [374, 190] width 542 height 14
type input "0.009971"
type input "2.9"
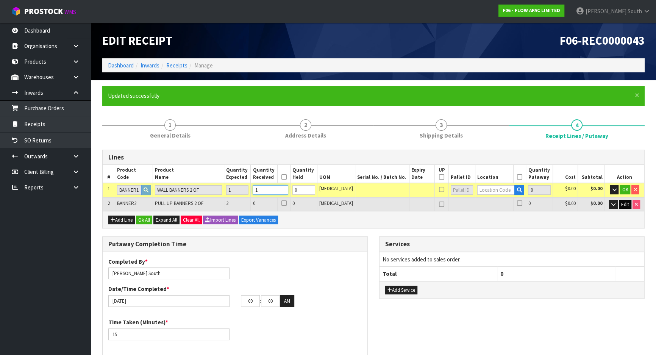
type input "1"
click at [622, 203] on span "Edit" at bounding box center [625, 204] width 8 height 6
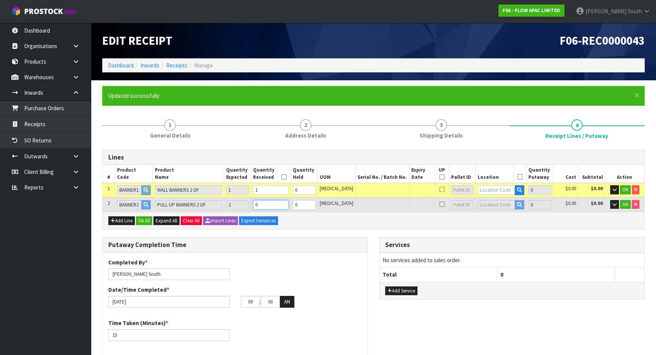
click at [229, 200] on tr "2 BANNER2 PULL UP BANNERS 2 OF 2 0 0 [MEDICAL_DATA] 0 $0.00 $0.00 OK" at bounding box center [374, 205] width 542 height 14
type input "0.024507"
type input "7.6"
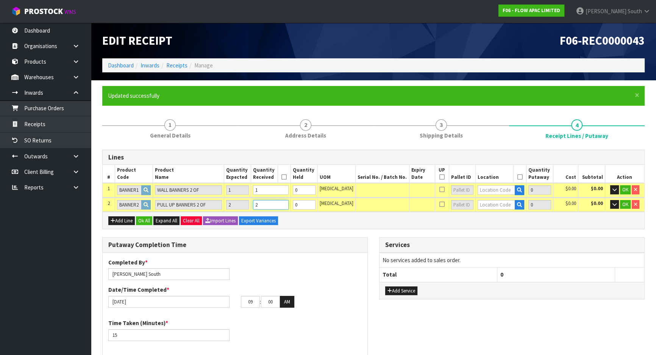
type input "2"
click at [478, 193] on input "text" at bounding box center [497, 189] width 38 height 9
type input "02-12-2"
drag, startPoint x: 523, startPoint y: 213, endPoint x: 509, endPoint y: 202, distance: 17.0
click at [523, 213] on link "02-12-2 -B" at bounding box center [501, 213] width 60 height 10
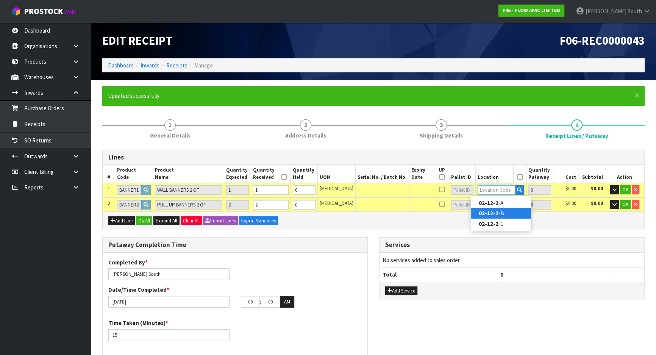
type input "1"
type input "02-12-2-B"
type input "1"
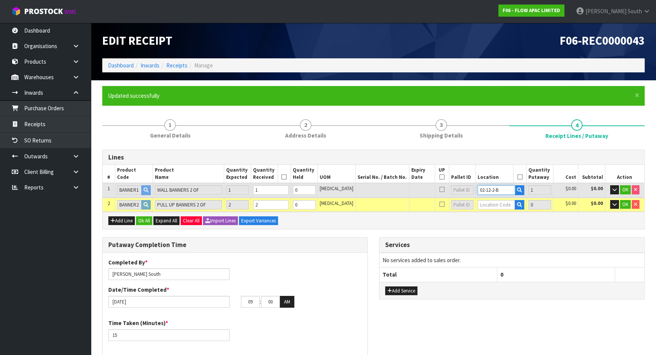
drag, startPoint x: 501, startPoint y: 189, endPoint x: 400, endPoint y: 187, distance: 100.8
click at [400, 187] on tr "1 BANNER1 WALL BANNERS 2 OF 1 1 0 [MEDICAL_DATA] 02-12-2-B 1 $0.00 $0.00 OK" at bounding box center [374, 190] width 542 height 14
click at [500, 203] on input "text" at bounding box center [497, 204] width 38 height 9
paste input "02-12-2-B"
type input "02-12-2-B"
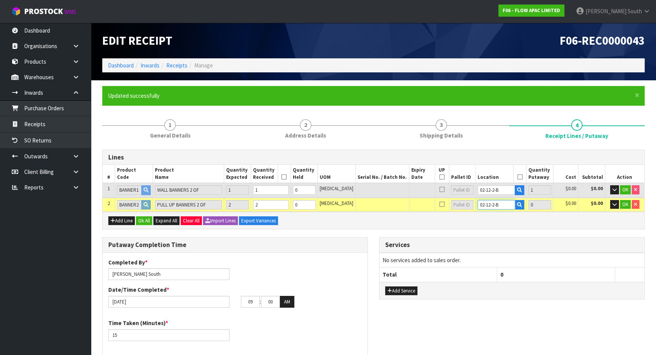
type input "3"
type input "2"
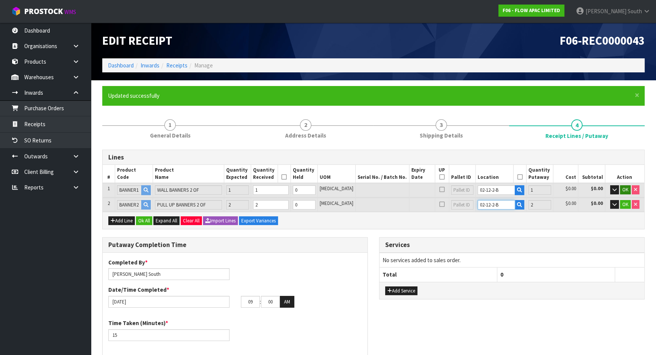
type input "02-12-2-B"
click at [624, 193] on button "OK" at bounding box center [625, 189] width 11 height 9
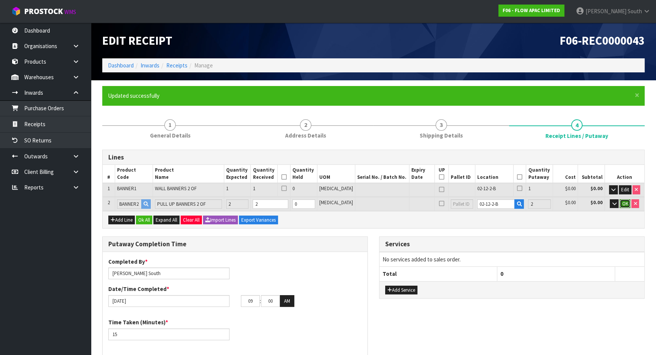
click at [625, 201] on span "OK" at bounding box center [625, 203] width 6 height 6
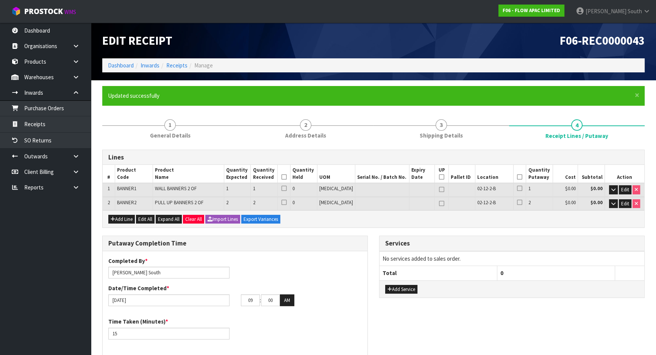
click at [600, 220] on div "Add Line Edit All Expand All Clear All Import Lines Export Variances" at bounding box center [374, 218] width 542 height 17
click at [519, 177] on th at bounding box center [519, 174] width 13 height 18
click at [517, 177] on icon at bounding box center [519, 177] width 5 height 0
click at [287, 177] on icon at bounding box center [283, 177] width 5 height 0
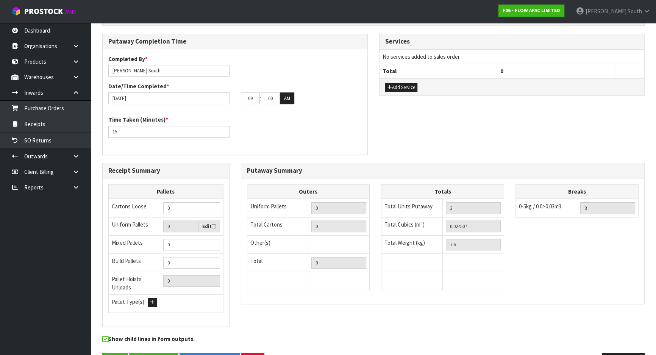
scroll to position [206, 0]
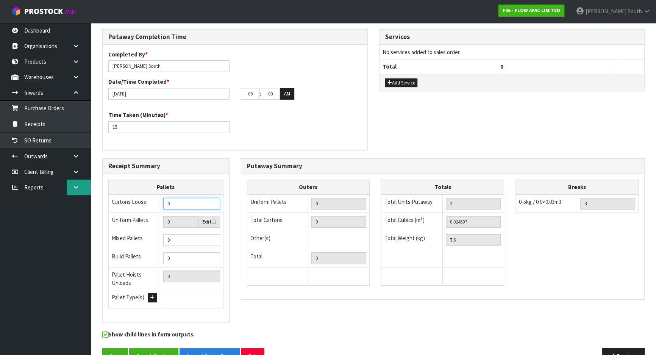
drag, startPoint x: 190, startPoint y: 205, endPoint x: 68, endPoint y: 191, distance: 122.7
type input "3"
click at [286, 167] on h3 "Putaway Summary" at bounding box center [443, 166] width 392 height 7
click at [380, 241] on div "Totals Total Units Putaway 3 Total Cubics (m³) 0.024507 Total Weight (kg) 7.6" at bounding box center [442, 237] width 134 height 114
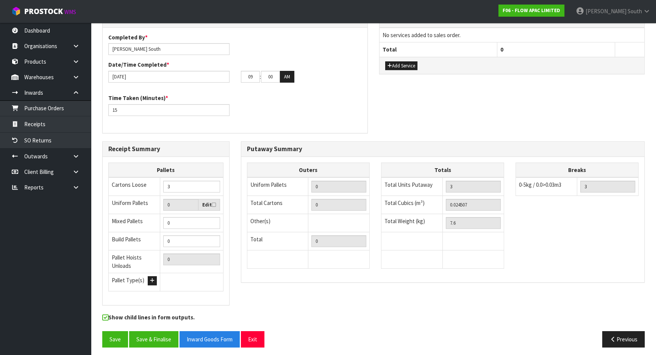
scroll to position [226, 0]
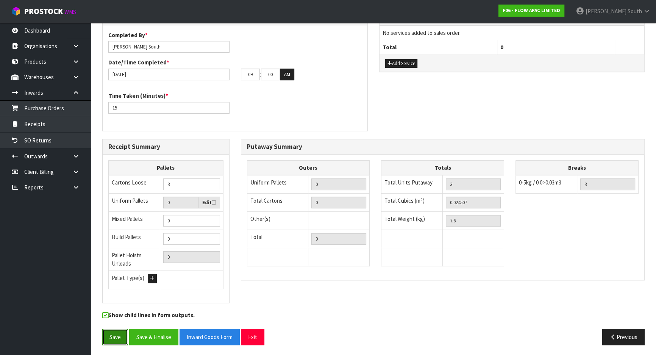
click at [122, 334] on button "Save" at bounding box center [115, 337] width 26 height 16
click at [165, 330] on button "Save & Finalise" at bounding box center [153, 337] width 49 height 16
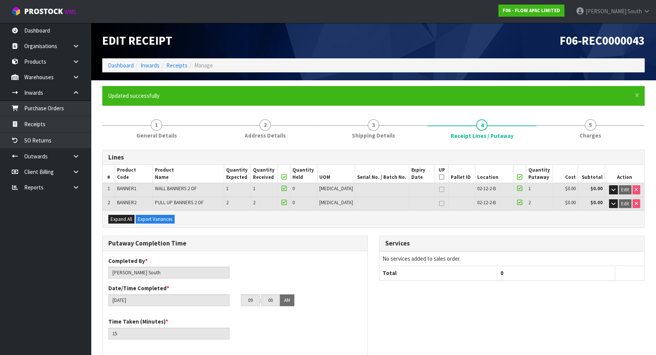
click at [364, 97] on ul "Updated successfully" at bounding box center [370, 96] width 524 height 8
click at [197, 147] on div "Lines # Product Code Product Name Quantity Expected Quantity Received Quantity …" at bounding box center [373, 360] width 542 height 433
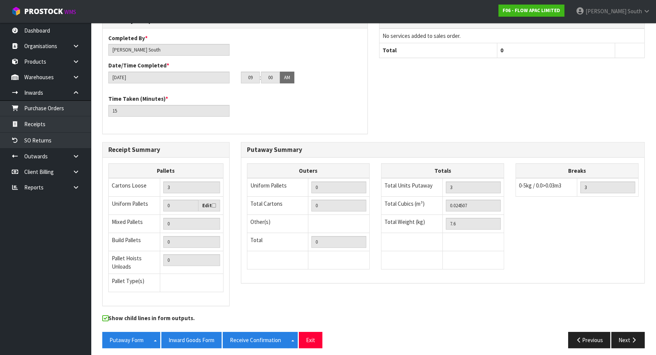
scroll to position [226, 0]
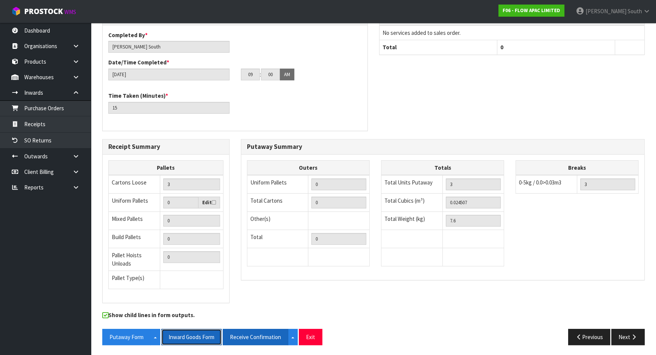
click at [200, 332] on button "Inward Goods Form" at bounding box center [191, 337] width 60 height 16
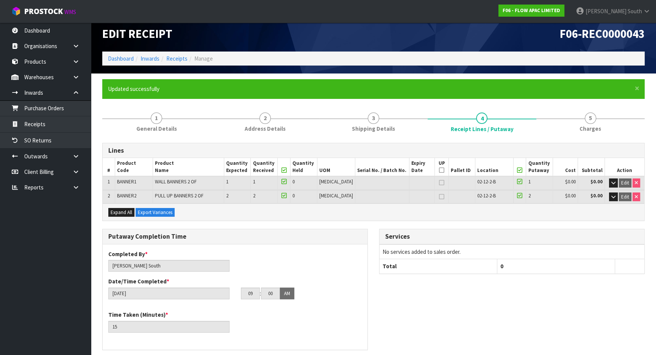
scroll to position [0, 0]
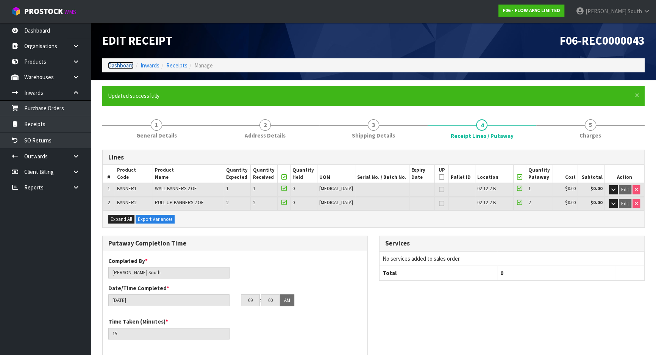
click at [129, 64] on link "Dashboard" at bounding box center [121, 65] width 26 height 7
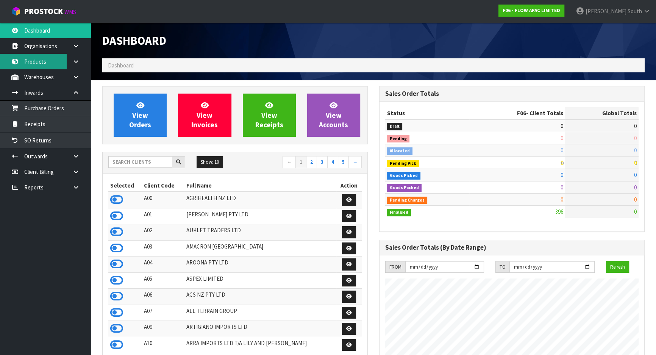
scroll to position [463, 277]
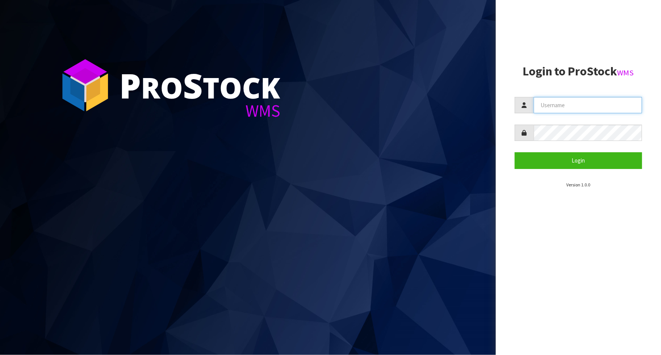
click at [567, 102] on input "text" at bounding box center [588, 105] width 108 height 16
type input "[PERSON_NAME]"
click at [515, 152] on button "Login" at bounding box center [578, 160] width 127 height 16
